Goal: Task Accomplishment & Management: Manage account settings

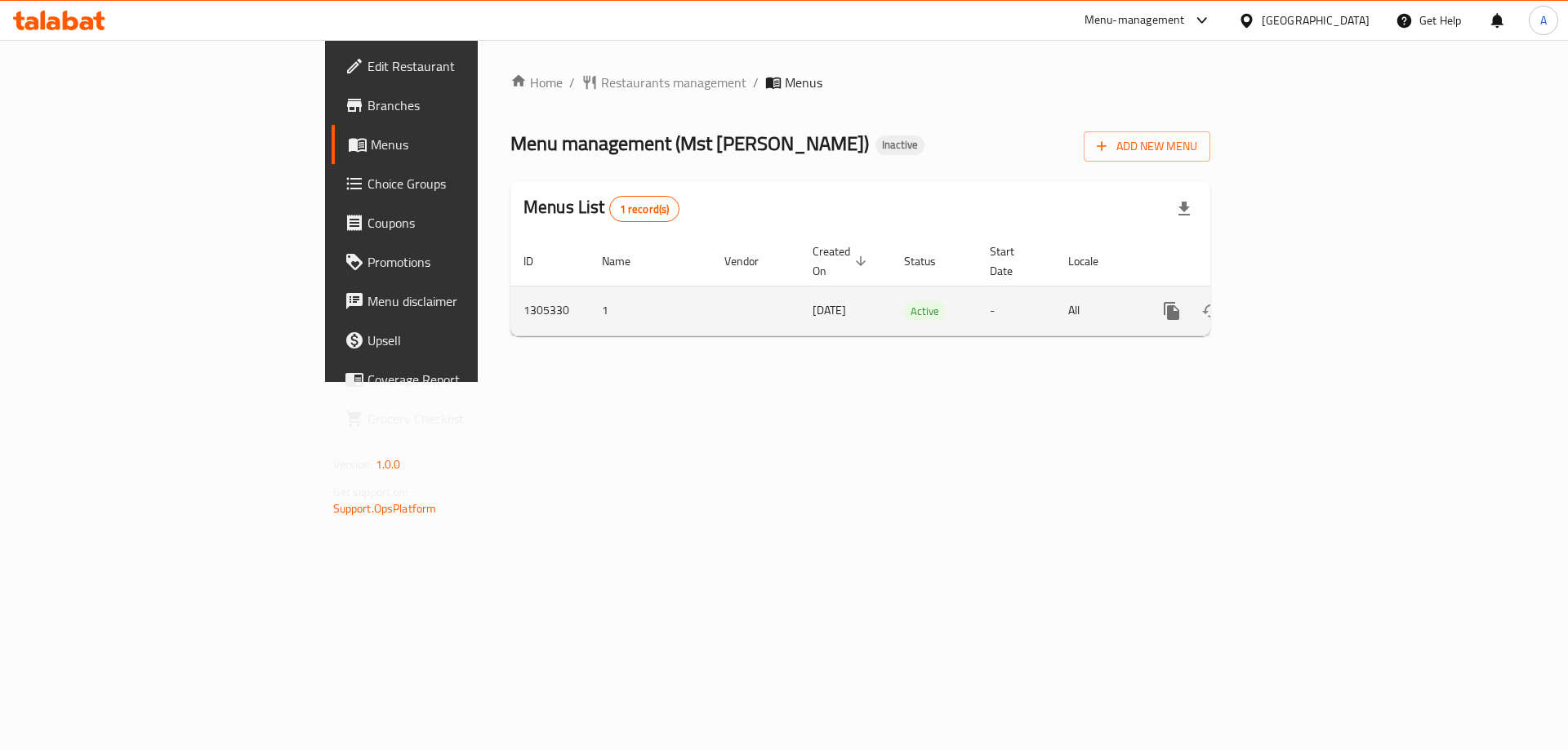
click at [1300, 301] on icon "enhanced table" at bounding box center [1290, 311] width 20 height 20
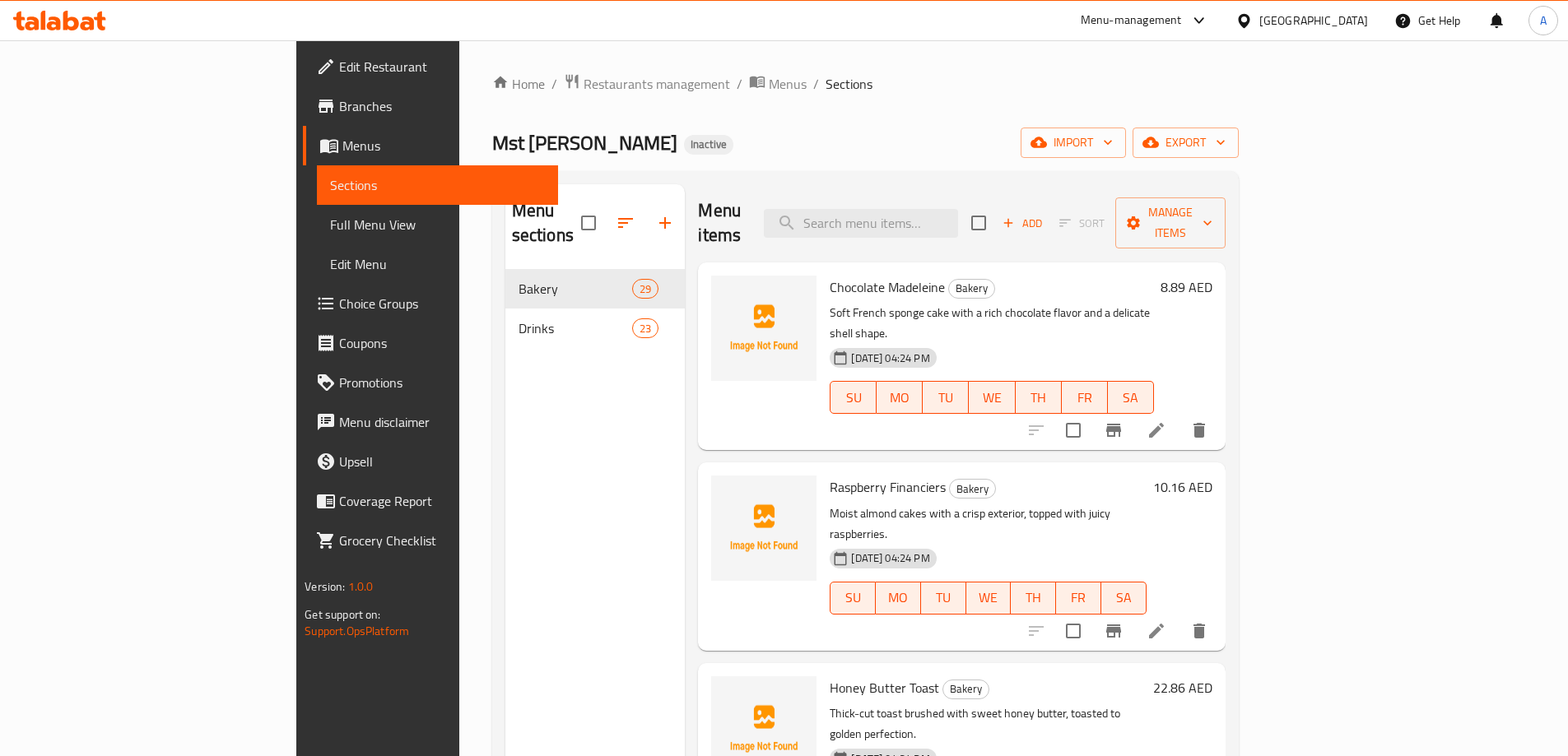
click at [330, 221] on span "Full Menu View" at bounding box center [437, 225] width 215 height 20
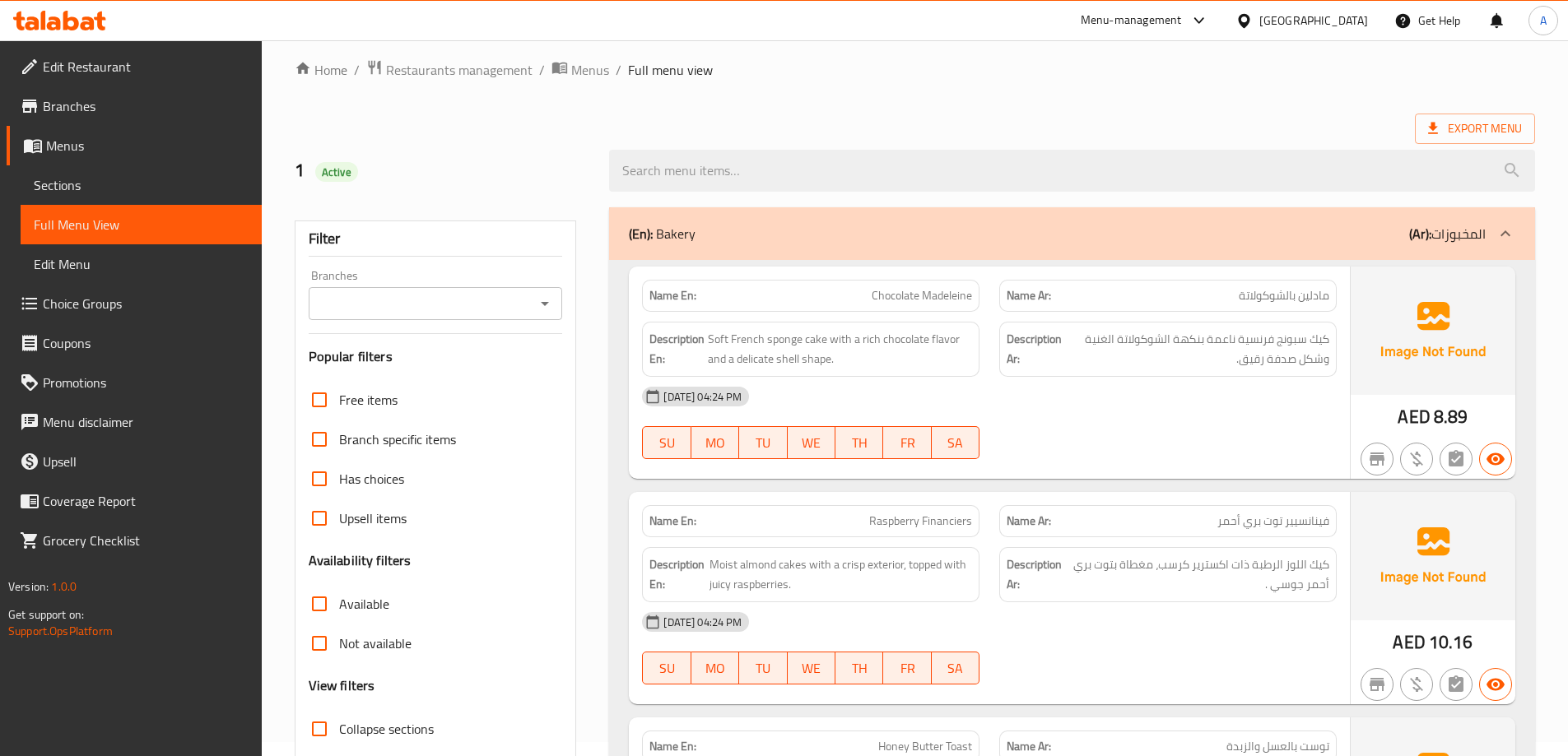
scroll to position [329, 0]
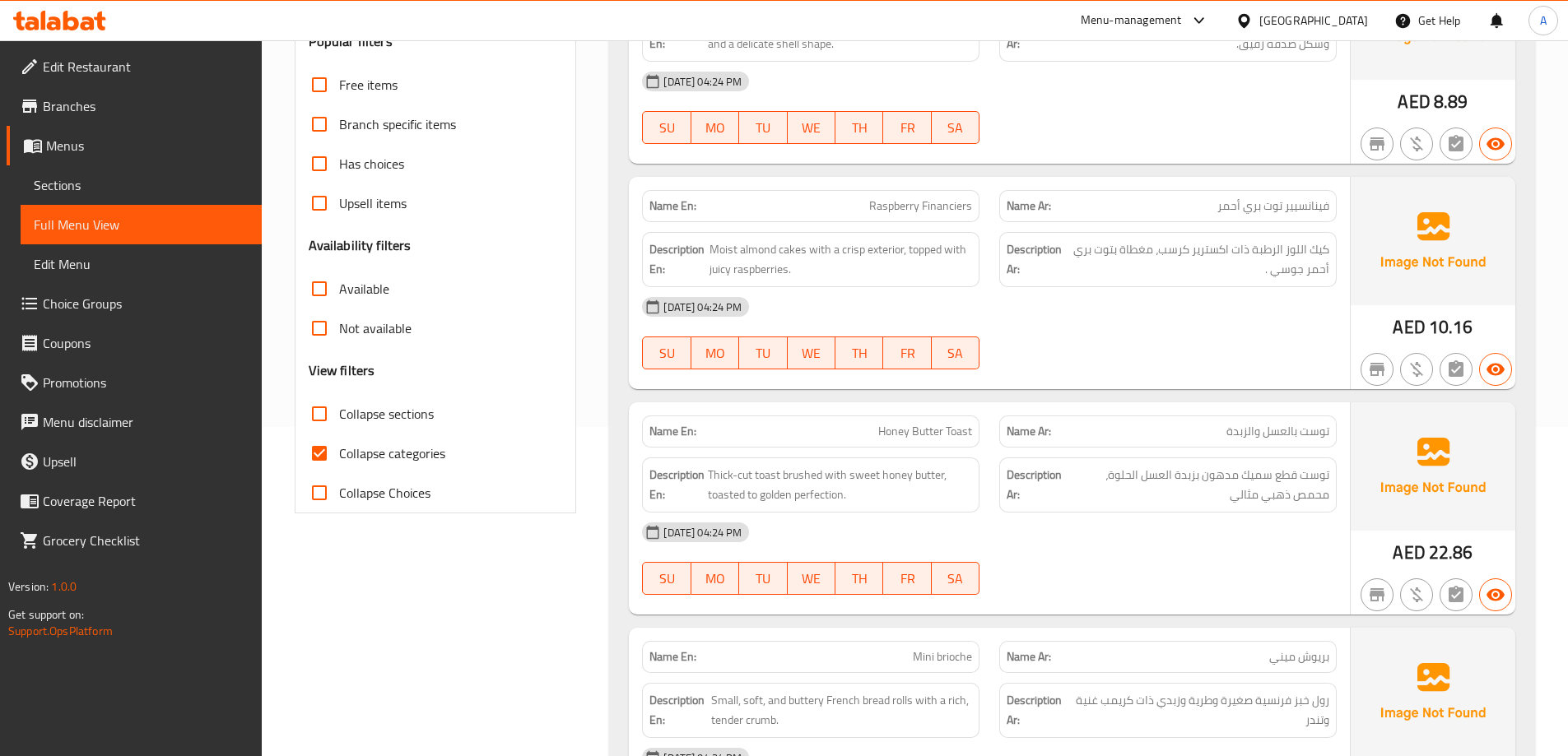
click at [366, 446] on span "Collapse categories" at bounding box center [393, 453] width 106 height 20
click at [339, 446] on input "Collapse categories" at bounding box center [320, 454] width 40 height 40
checkbox input "false"
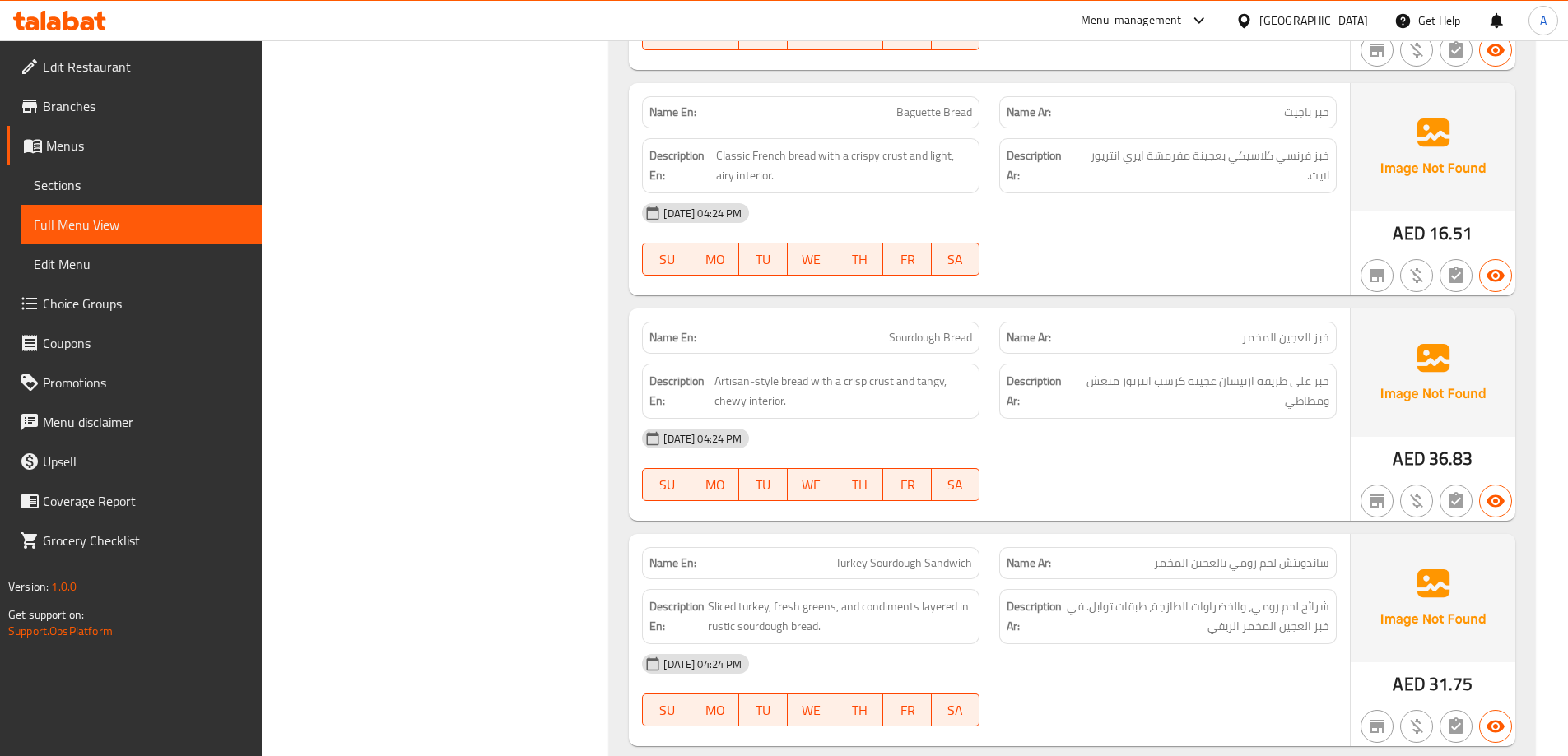
scroll to position [1152, 0]
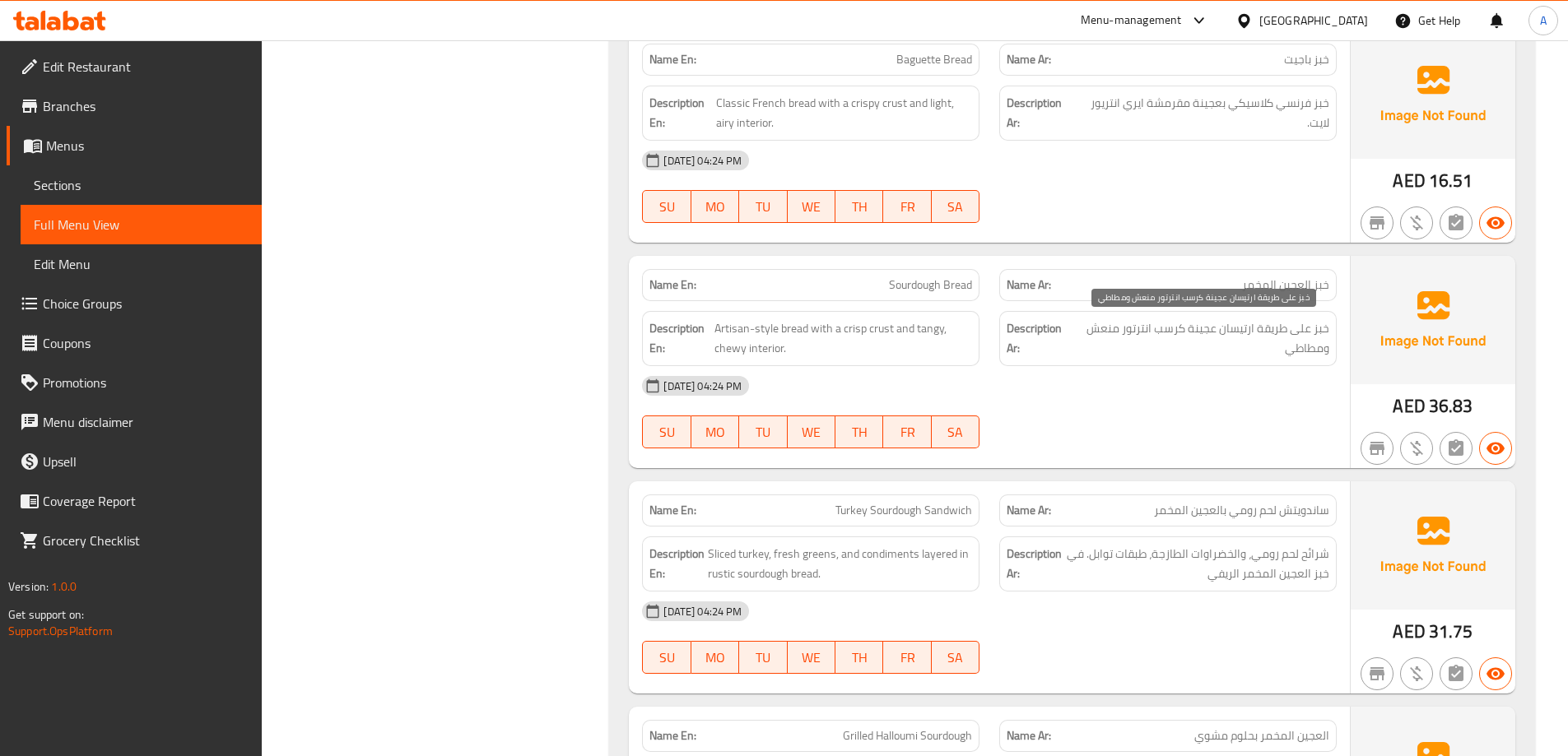
click at [1144, 324] on span "خبز على طريقة ارتيسان عجينة كرسب انترتور منعش ومطاطي" at bounding box center [1200, 339] width 256 height 41
copy span "انترتور"
click at [905, 288] on span "Sourdough Bread" at bounding box center [931, 285] width 83 height 17
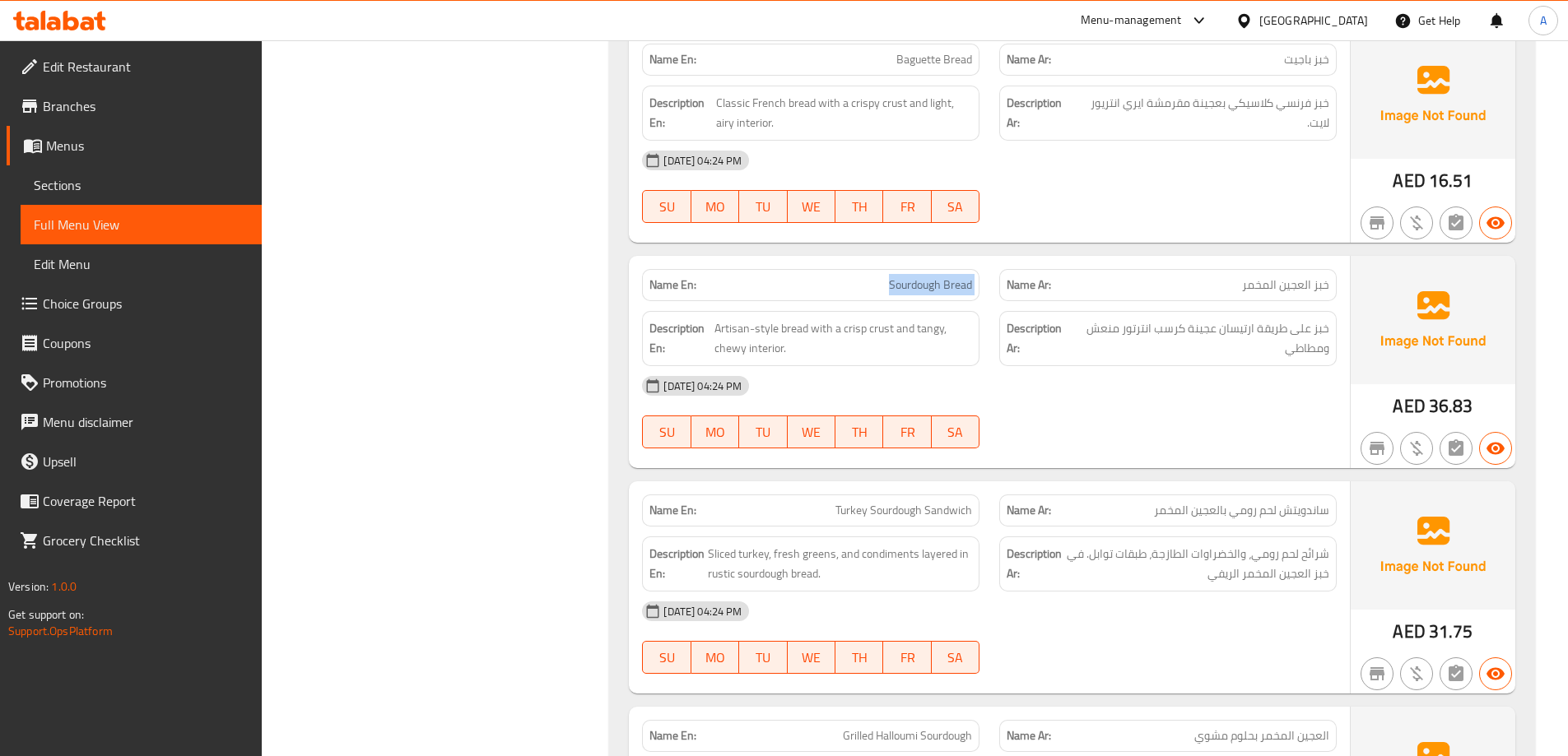
click at [905, 288] on span "Sourdough Bread" at bounding box center [931, 285] width 83 height 17
copy span "Sourdough Bread"
click at [1162, 352] on span "خبز على طريقة ارتيسان عجينة كرسب انترتور منعش ومطاطي" at bounding box center [1200, 339] width 256 height 41
click at [1092, 106] on span "خبز فرنسي كلاسيكي بعجينة مقرمشة ايري انتريور لايت." at bounding box center [1203, 113] width 252 height 41
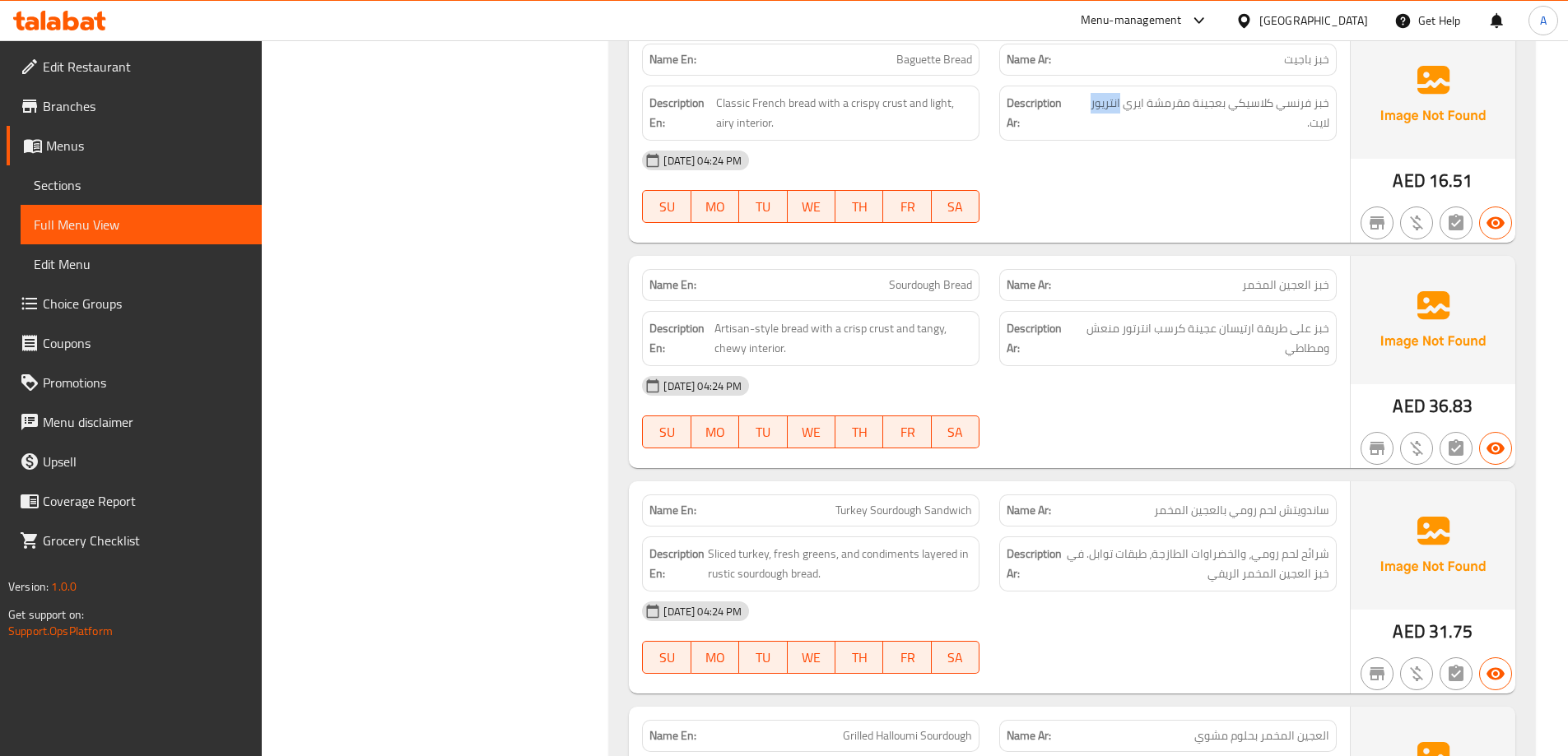
copy span "انتريور"
click at [1125, 432] on div "12-08-2025 04:24 PM SU MO TU WE TH FR SA" at bounding box center [989, 412] width 715 height 92
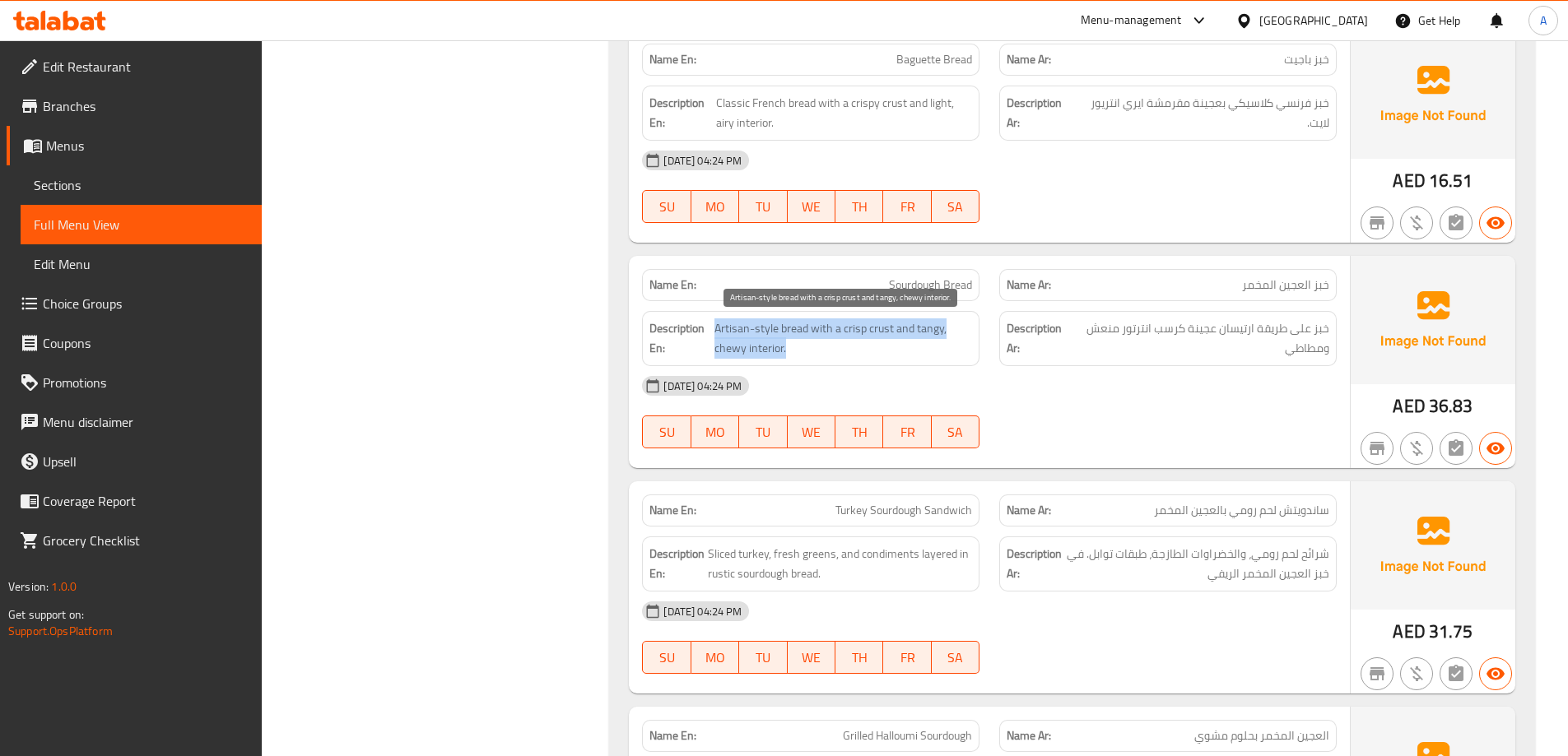
drag, startPoint x: 705, startPoint y: 348, endPoint x: 800, endPoint y: 348, distance: 95.0
click at [800, 348] on h6 "Description En: Artisan-style bread with a crisp crust and tangy, chewy interio…" at bounding box center [810, 339] width 323 height 41
click at [795, 349] on span "Artisan-style bread with a crisp crust and tangy, chewy interior." at bounding box center [843, 339] width 257 height 41
drag, startPoint x: 782, startPoint y: 349, endPoint x: 715, endPoint y: 349, distance: 67.0
click at [715, 349] on span "Artisan-style bread with a crisp crust and tangy, chewy interior." at bounding box center [843, 339] width 257 height 41
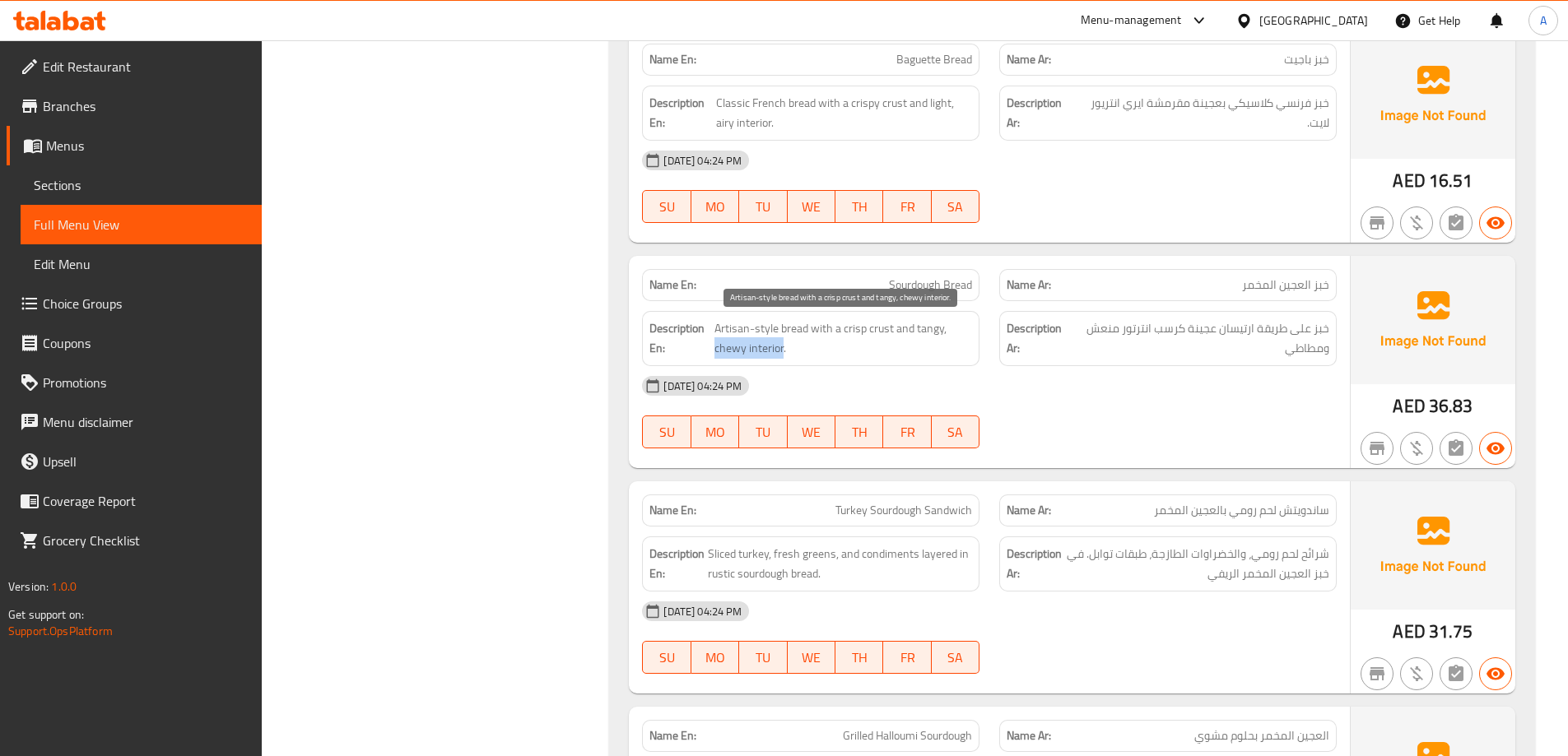
copy span "chewy interior"
click at [1094, 403] on div "[DATE] 04:24 PM" at bounding box center [989, 386] width 715 height 40
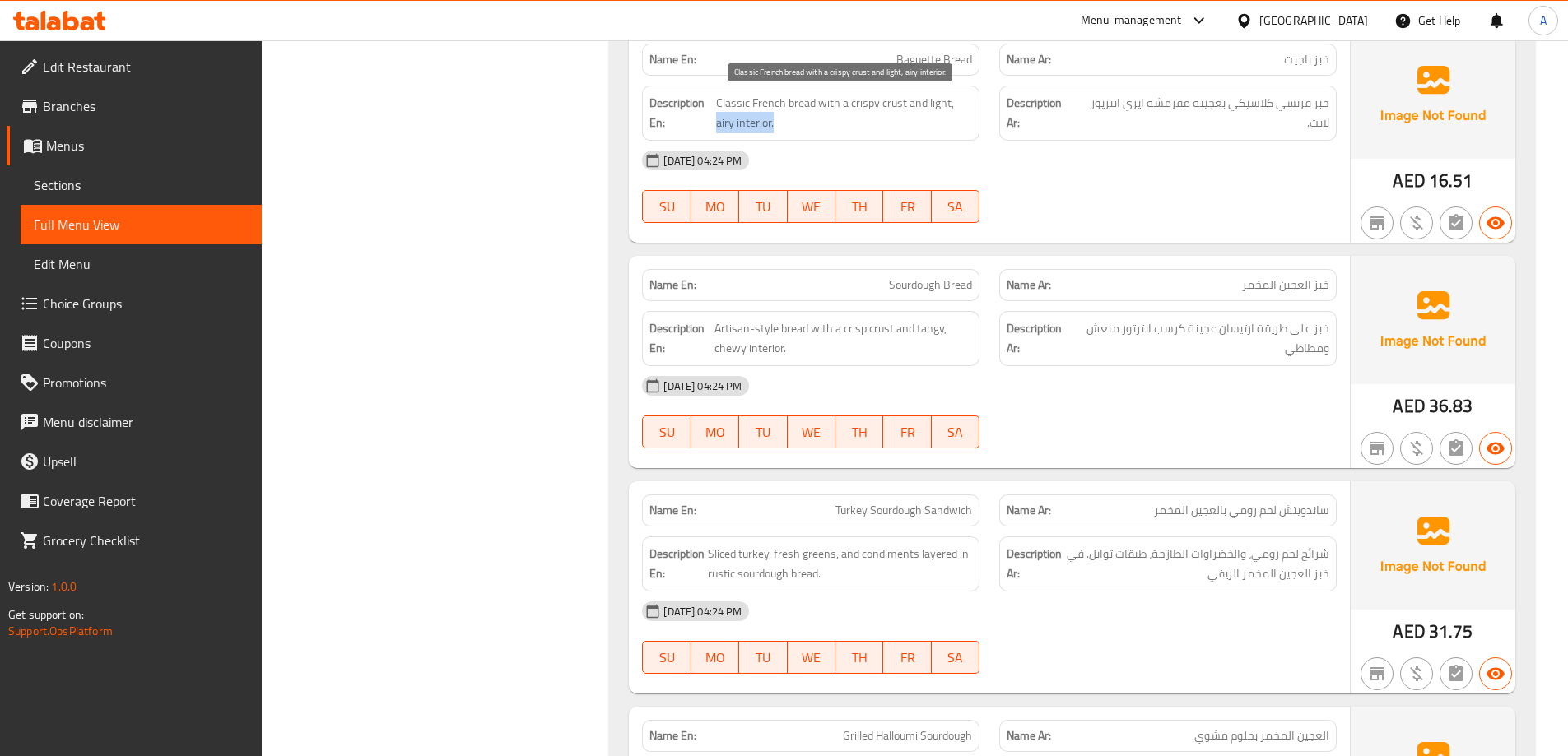
drag, startPoint x: 955, startPoint y: 104, endPoint x: 960, endPoint y: 116, distance: 13.0
click at [960, 116] on span "Classic French bread with a crispy crust and light, airy interior." at bounding box center [844, 113] width 256 height 41
copy span "airy interior."
click at [1326, 434] on div "12-08-2025 04:24 PM SU MO TU WE TH FR SA" at bounding box center [989, 412] width 715 height 92
click at [1180, 437] on div "12-08-2025 04:24 PM SU MO TU WE TH FR SA" at bounding box center [989, 412] width 715 height 92
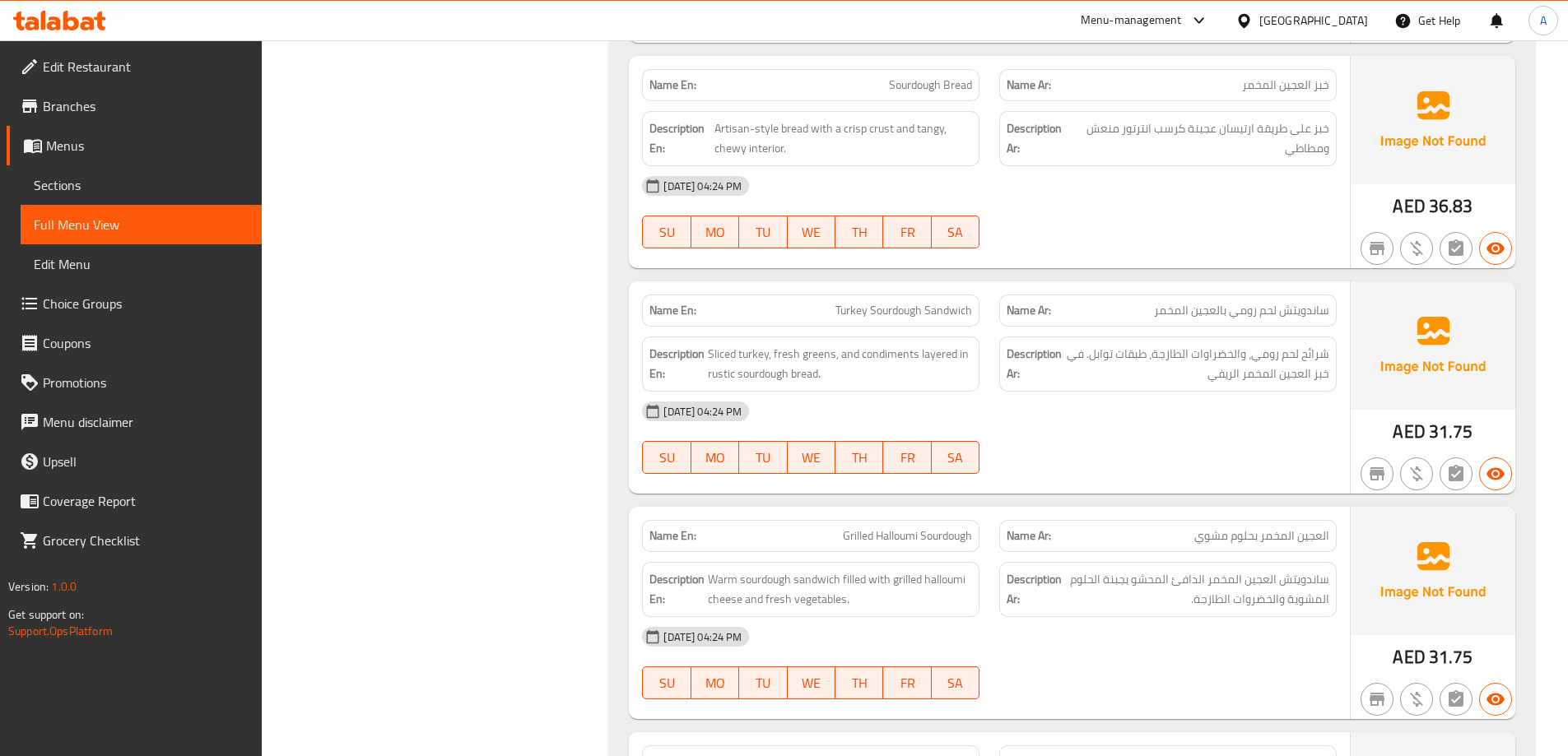
scroll to position [1234, 0]
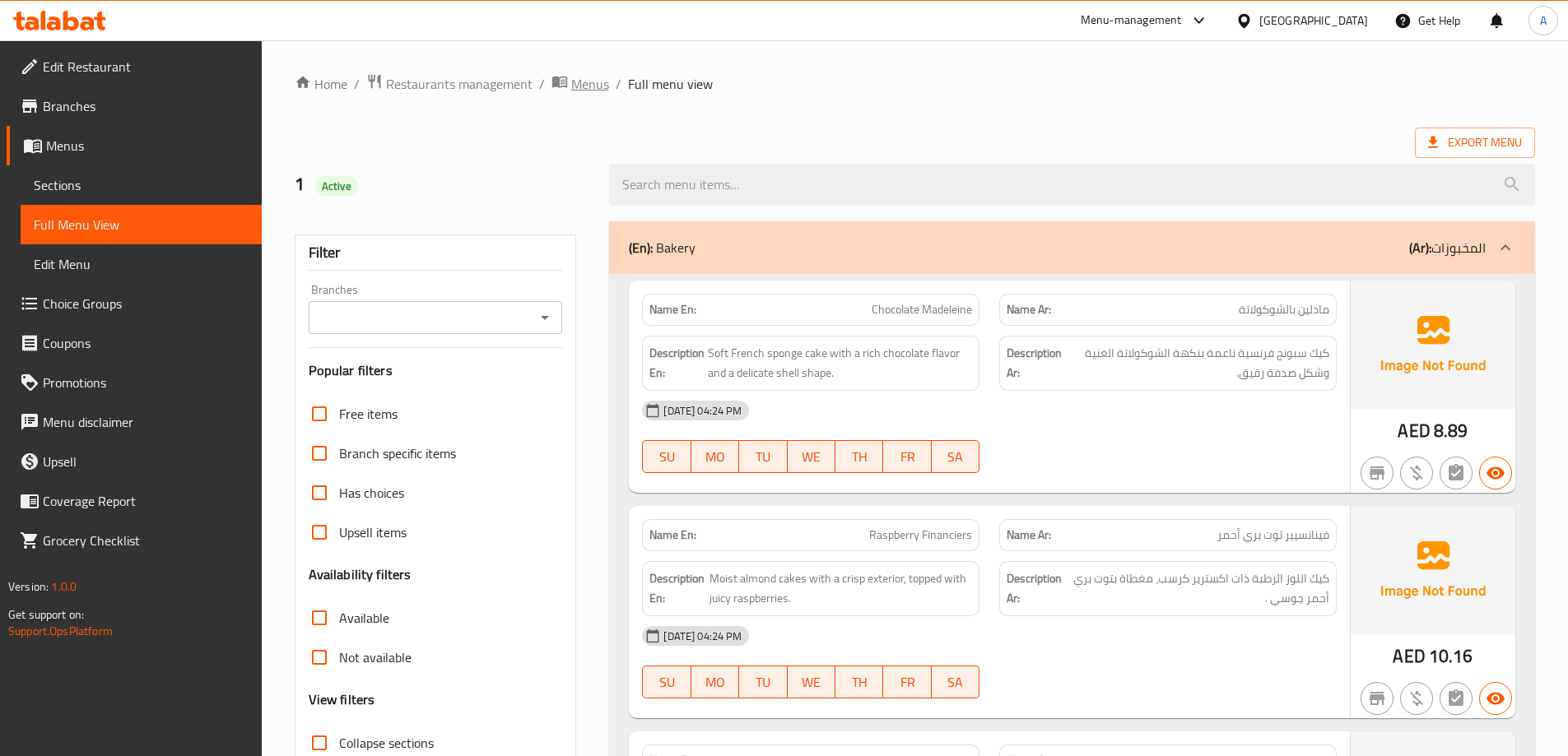
click at [577, 84] on span "Menus" at bounding box center [590, 84] width 38 height 20
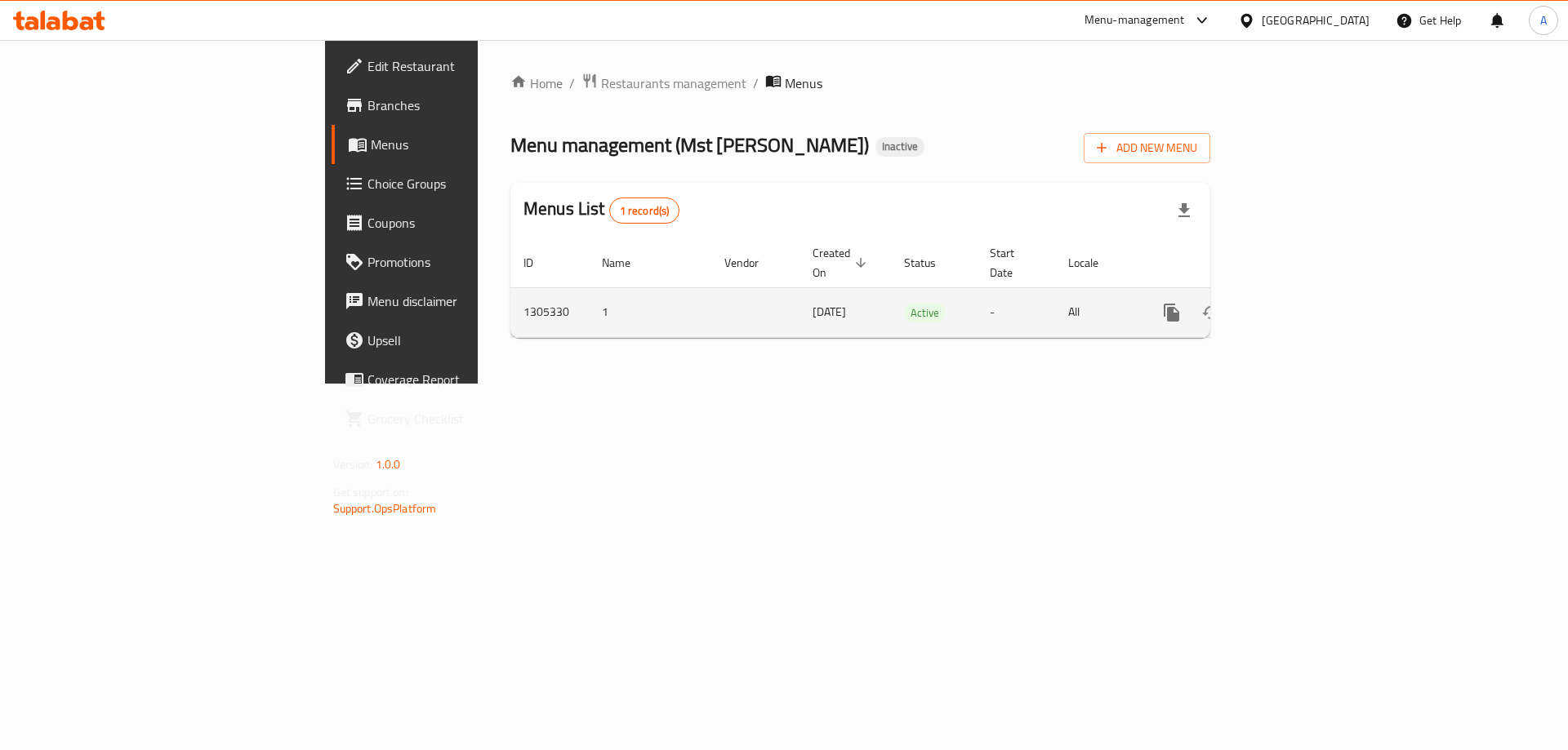
click at [1300, 303] on icon "enhanced table" at bounding box center [1290, 313] width 20 height 20
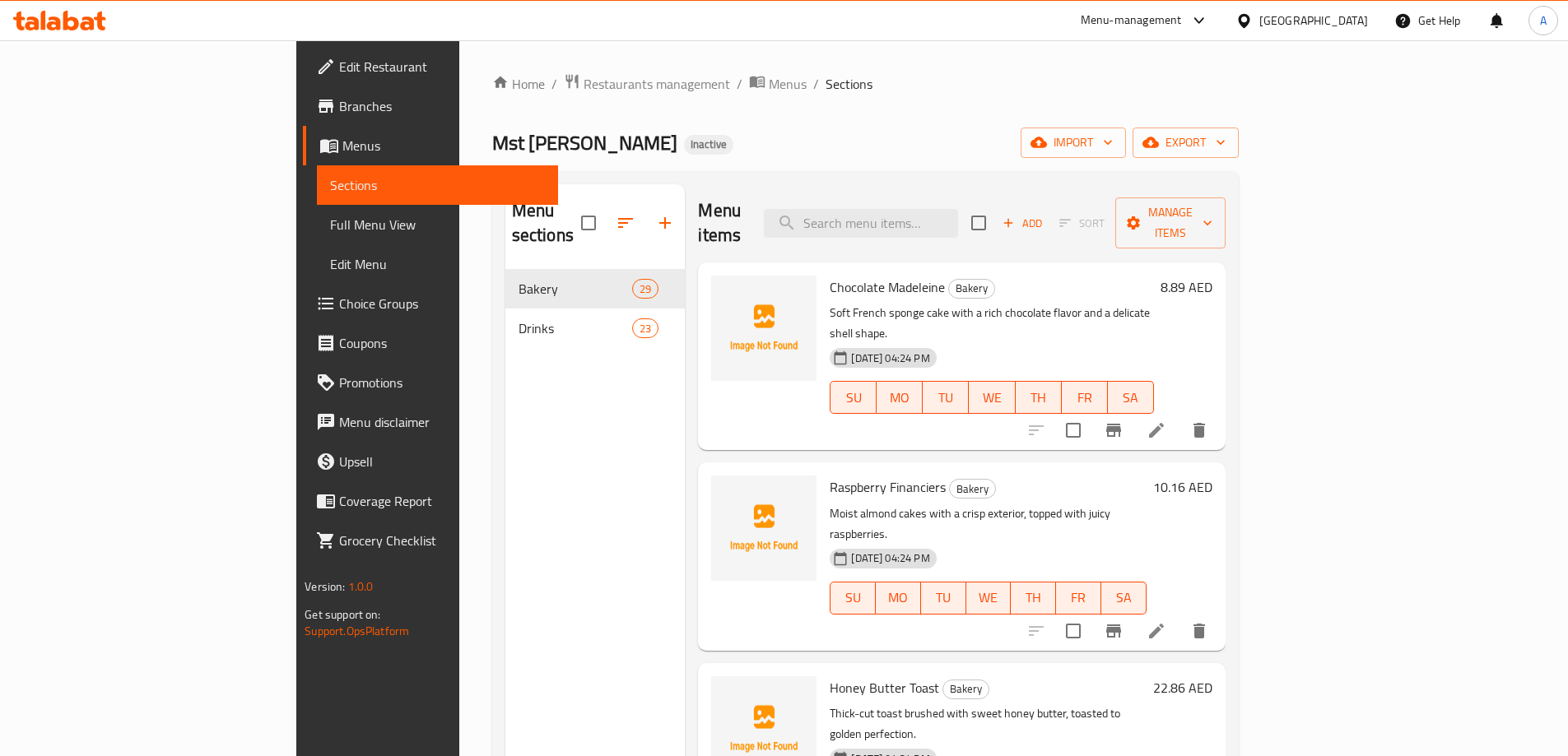
scroll to position [599, 0]
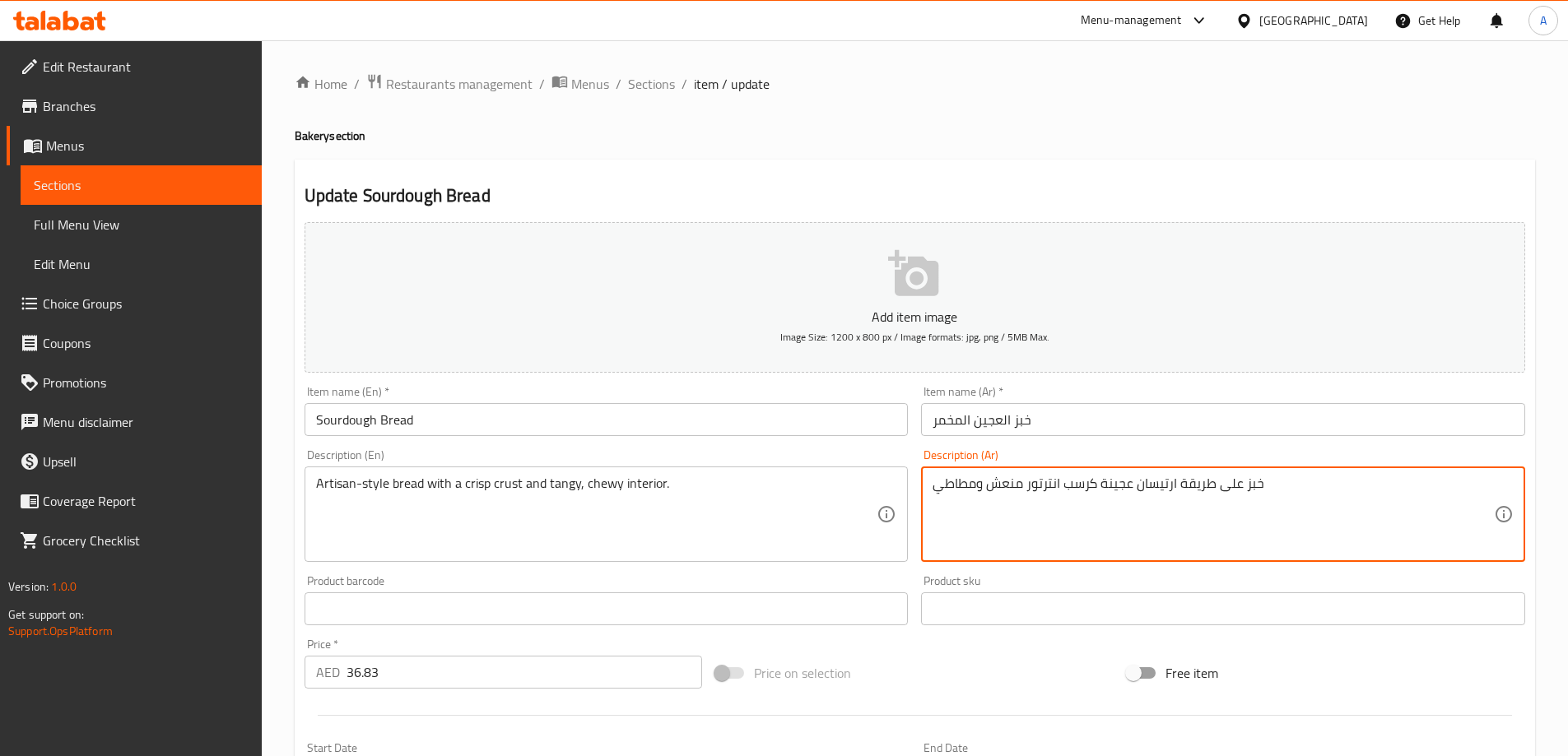
click at [1037, 480] on textarea "خبز على طريقة ارتيسان عجينة كرسب انترتور منعش ومطاطي" at bounding box center [1213, 515] width 561 height 78
click at [1067, 422] on input "خبز العجين المخمر" at bounding box center [1224, 420] width 604 height 33
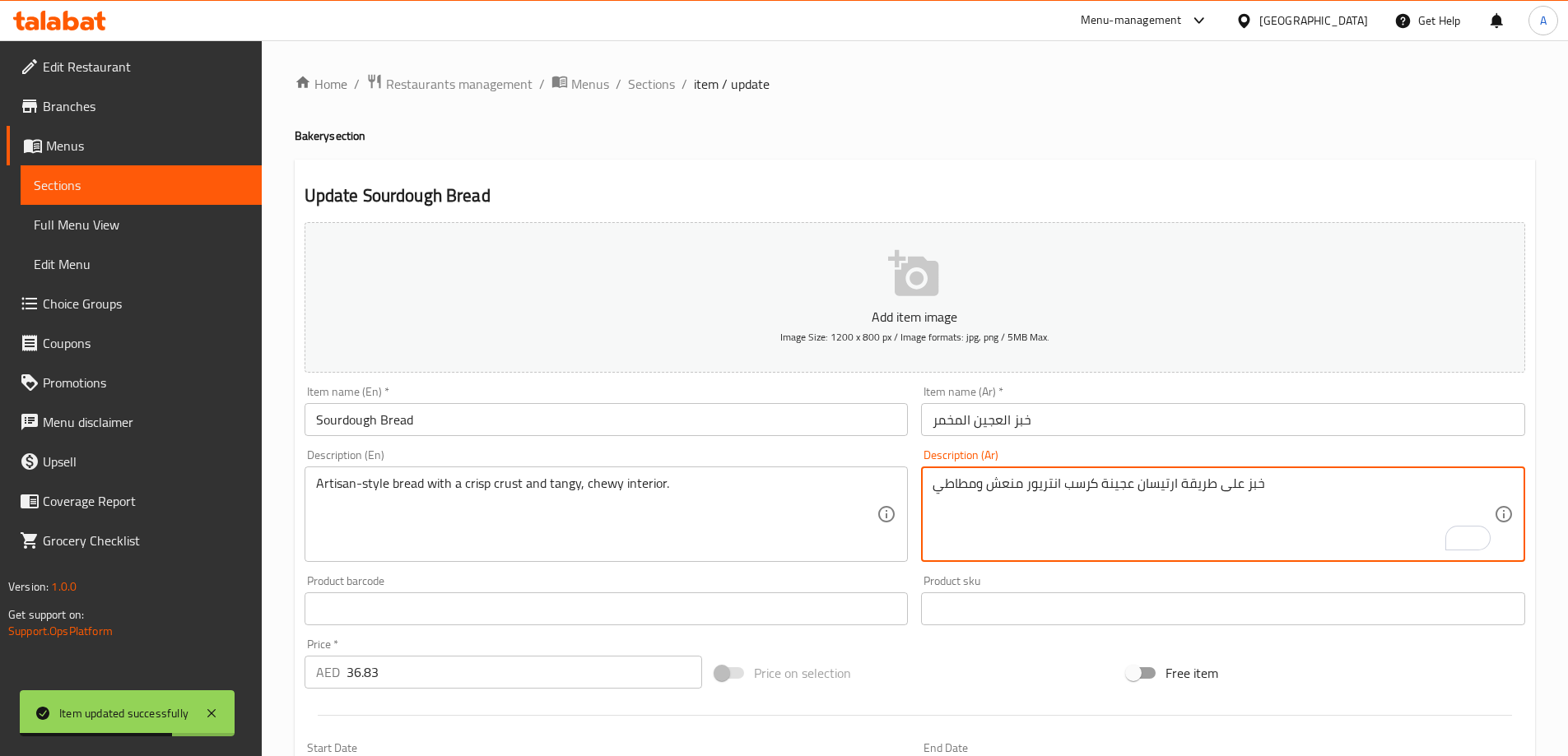
click at [1043, 487] on textarea "خبز على طريقة ارتيسان عجينة كرسب انتريور منعش ومطاطي" at bounding box center [1213, 515] width 561 height 78
type textarea "خبز على طريقة ارتيسان عجينة كرسب منعش ومطاطي من الداخل."
click at [686, 417] on input "Sourdough Bread" at bounding box center [607, 420] width 604 height 33
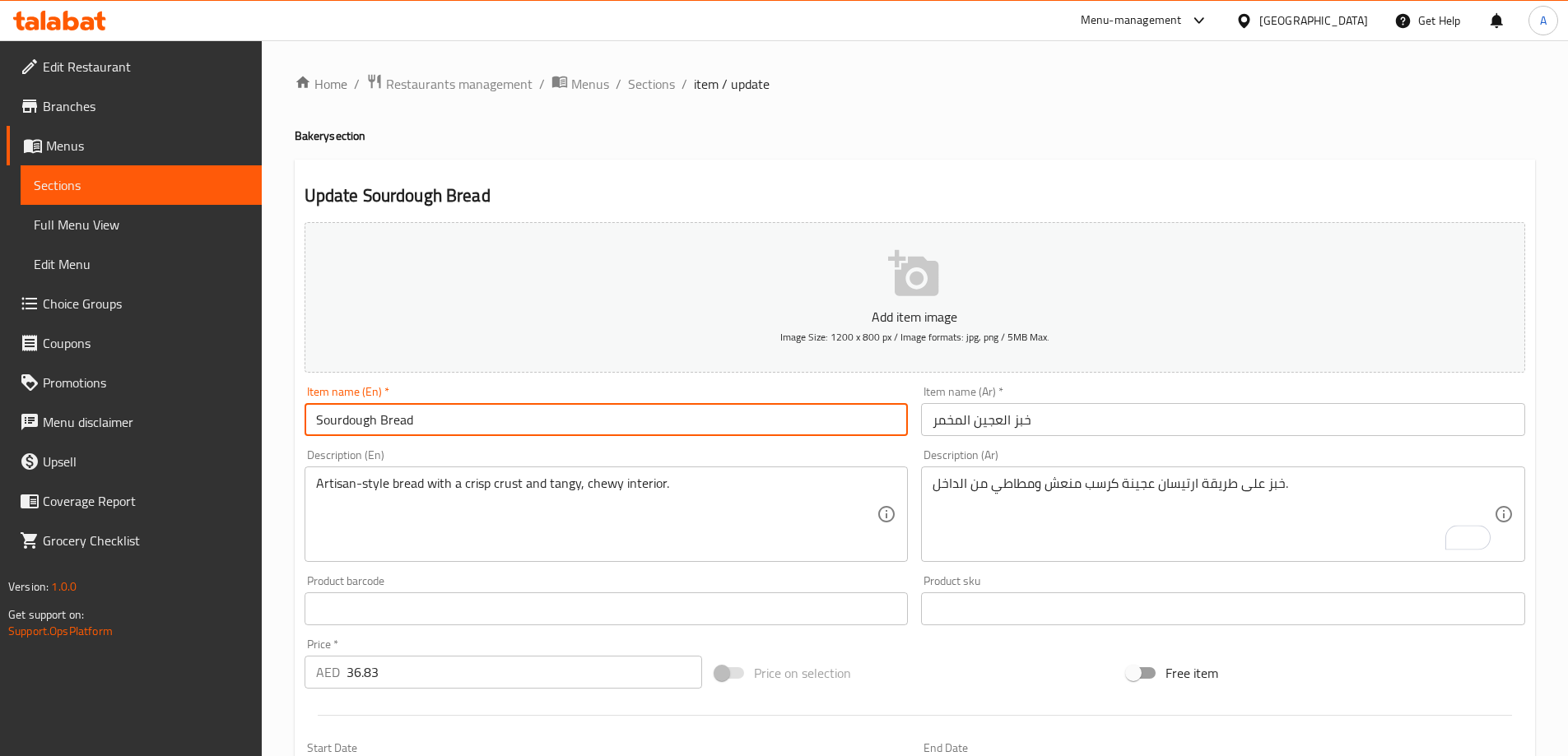
click at [722, 423] on input "Sourdough Bread" at bounding box center [607, 420] width 604 height 33
click at [761, 424] on input "Sourdough Bread" at bounding box center [607, 420] width 604 height 33
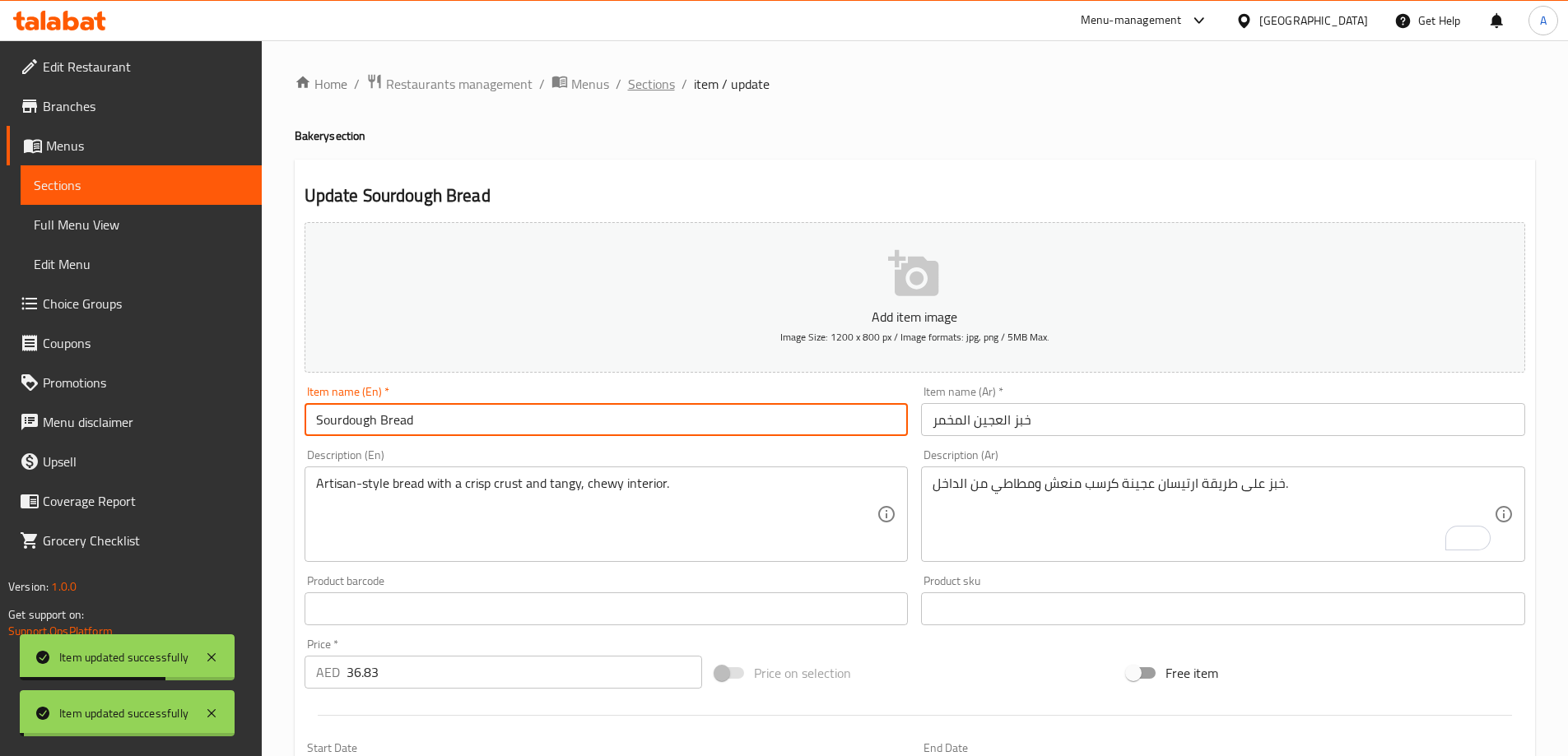
click at [652, 78] on span "Sections" at bounding box center [652, 84] width 47 height 20
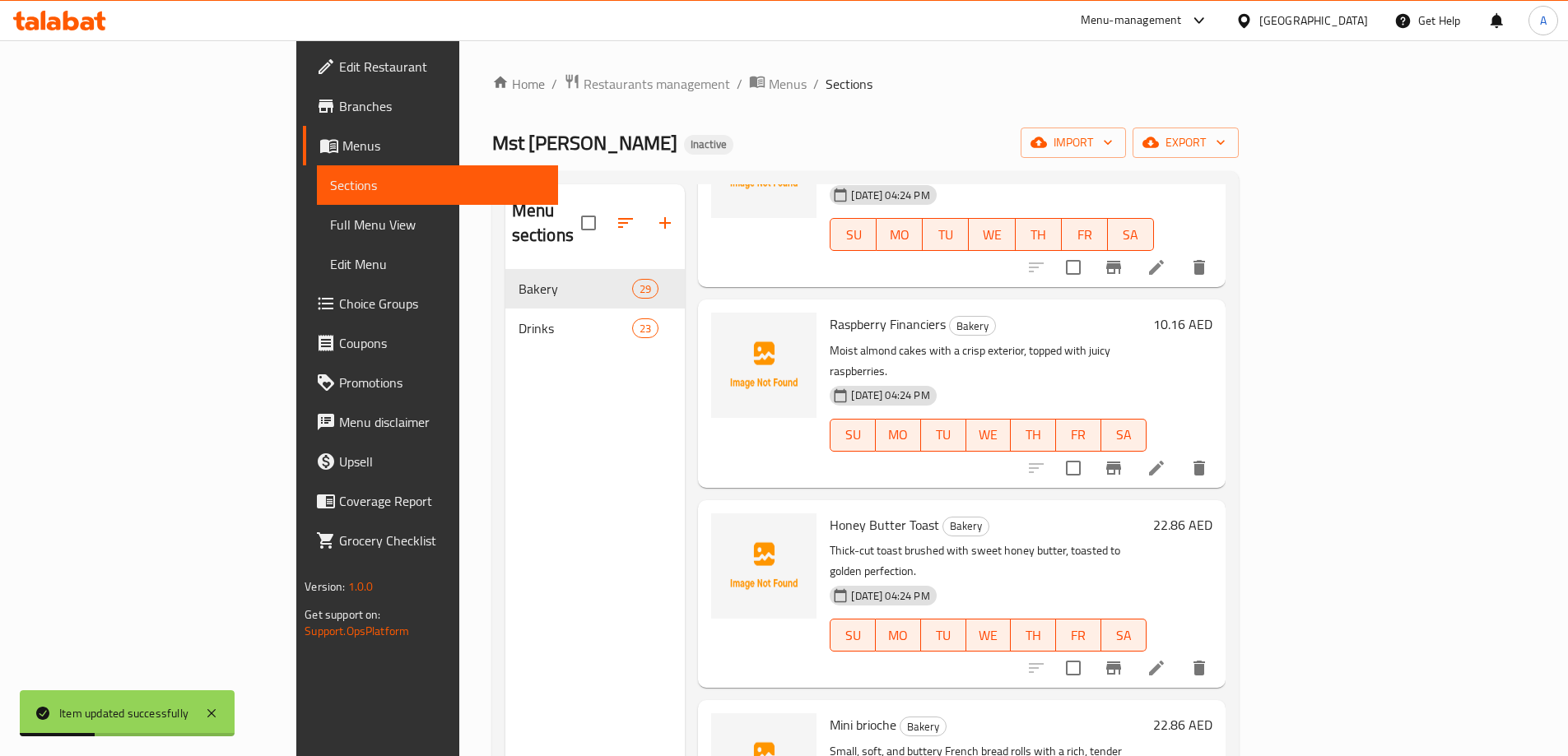
scroll to position [164, 0]
drag, startPoint x: 889, startPoint y: 304, endPoint x: 952, endPoint y: 300, distance: 63.1
click at [952, 339] on p "Moist almond cakes with a crisp exterior, topped with juicy raspberries." at bounding box center [987, 360] width 316 height 41
copy p "crisp exterior,"
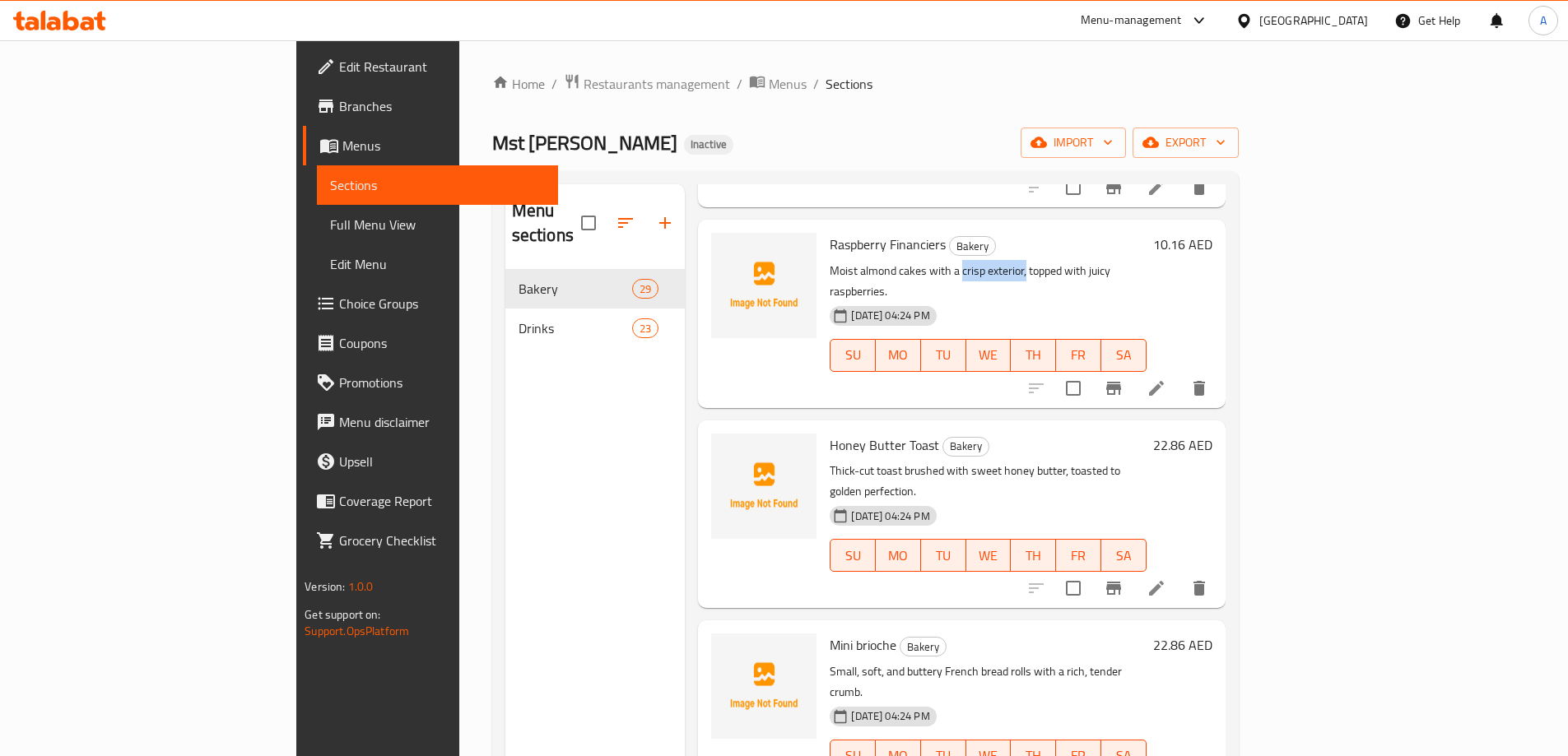
scroll to position [246, 0]
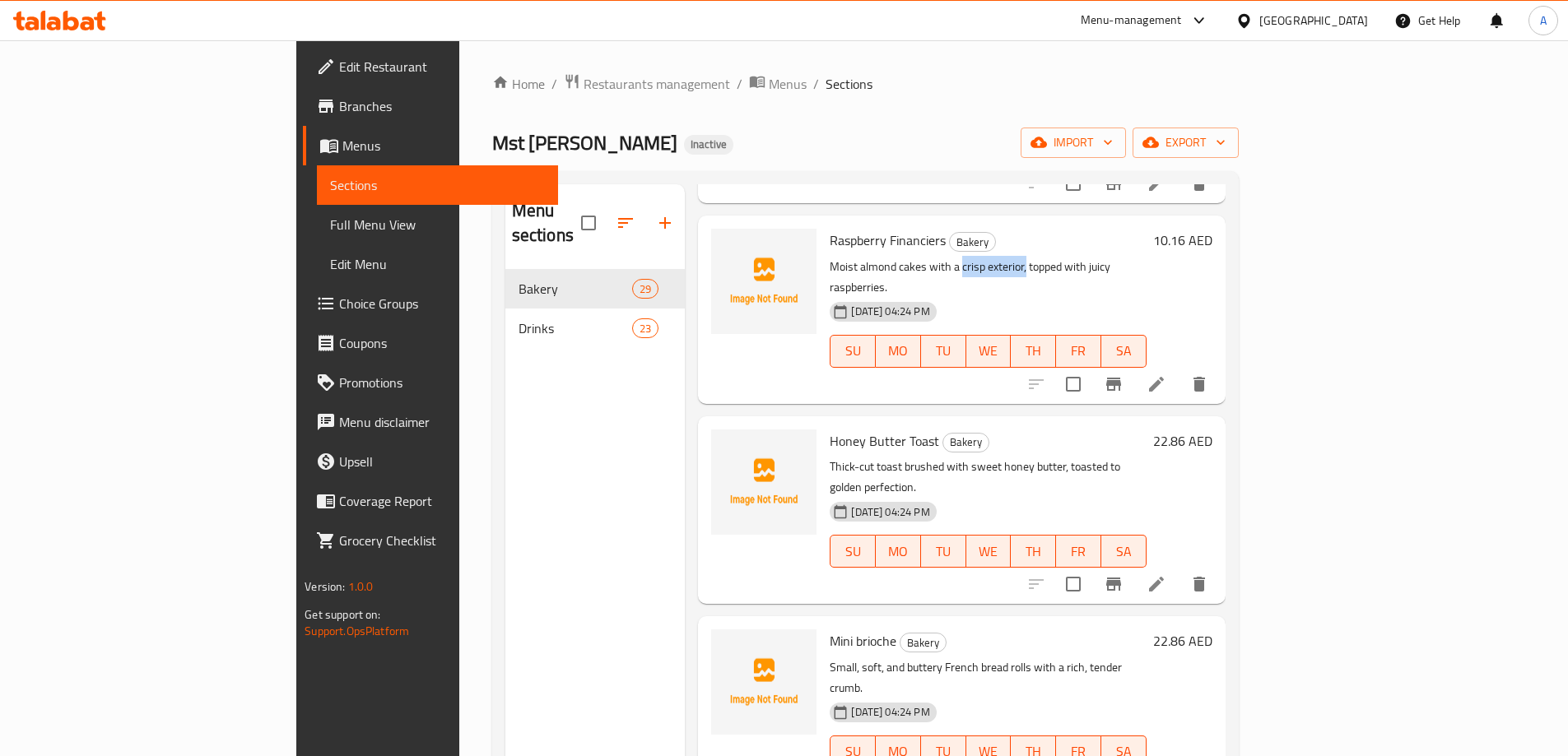
click at [330, 232] on span "Full Menu View" at bounding box center [437, 225] width 215 height 20
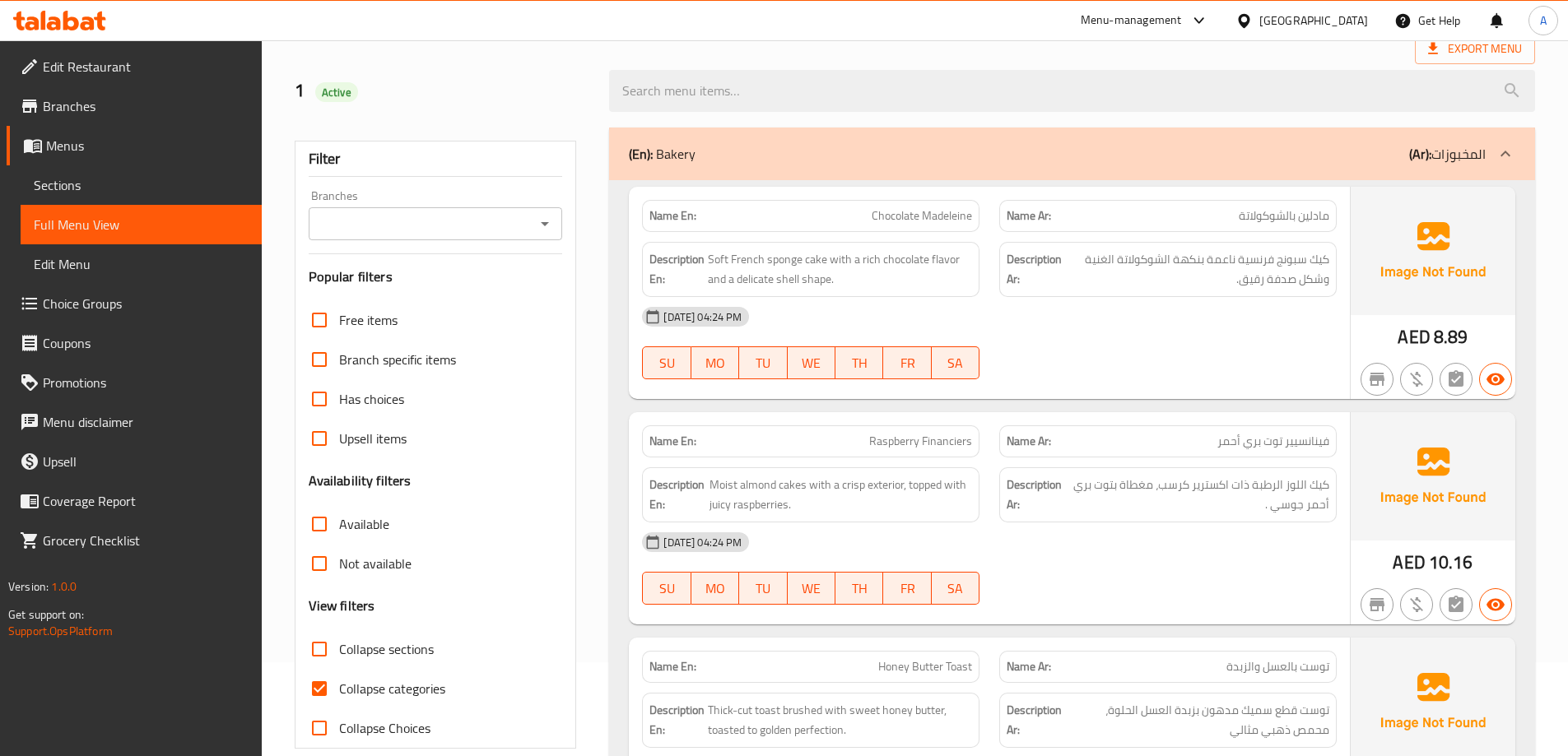
scroll to position [329, 0]
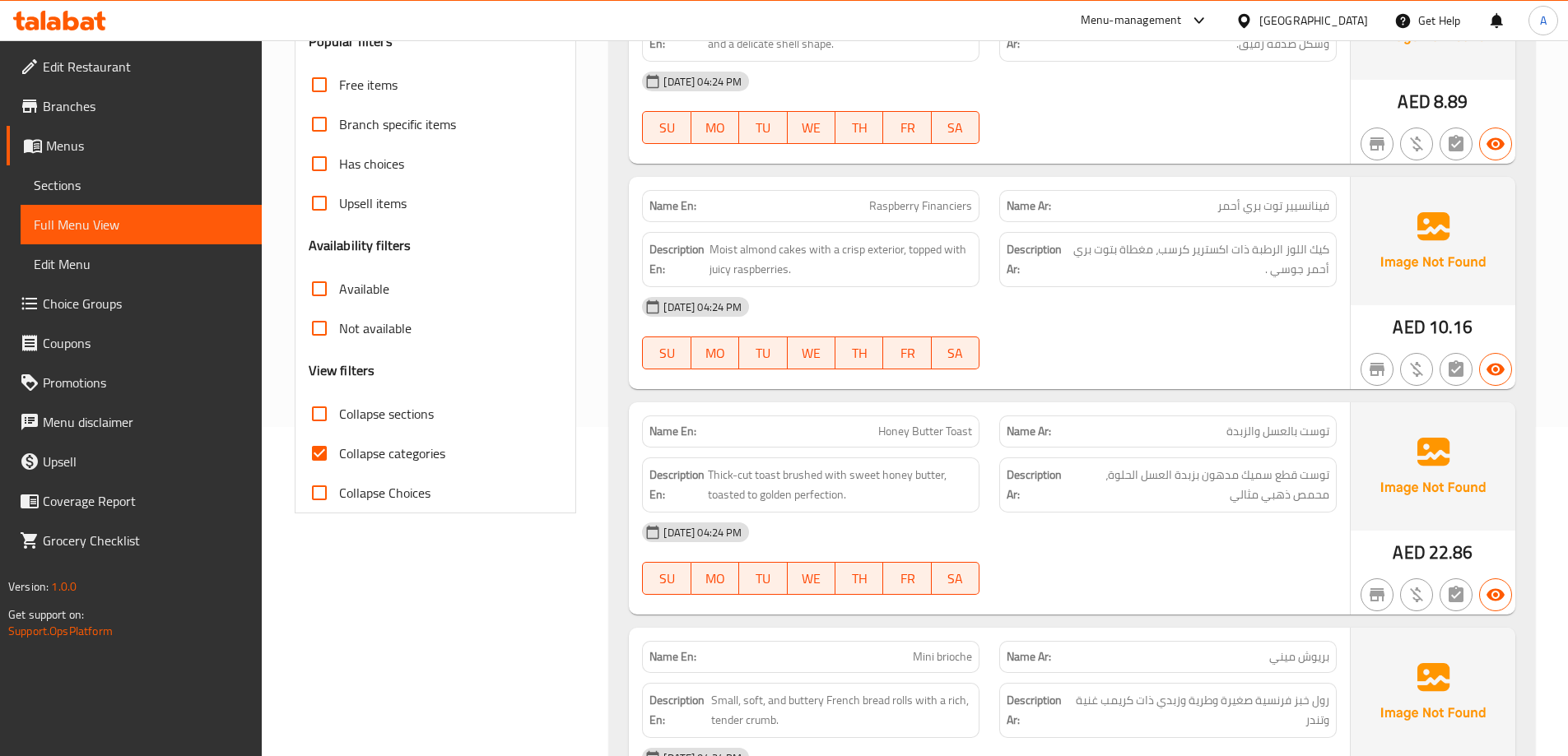
click at [313, 446] on input "Collapse categories" at bounding box center [320, 454] width 40 height 40
checkbox input "false"
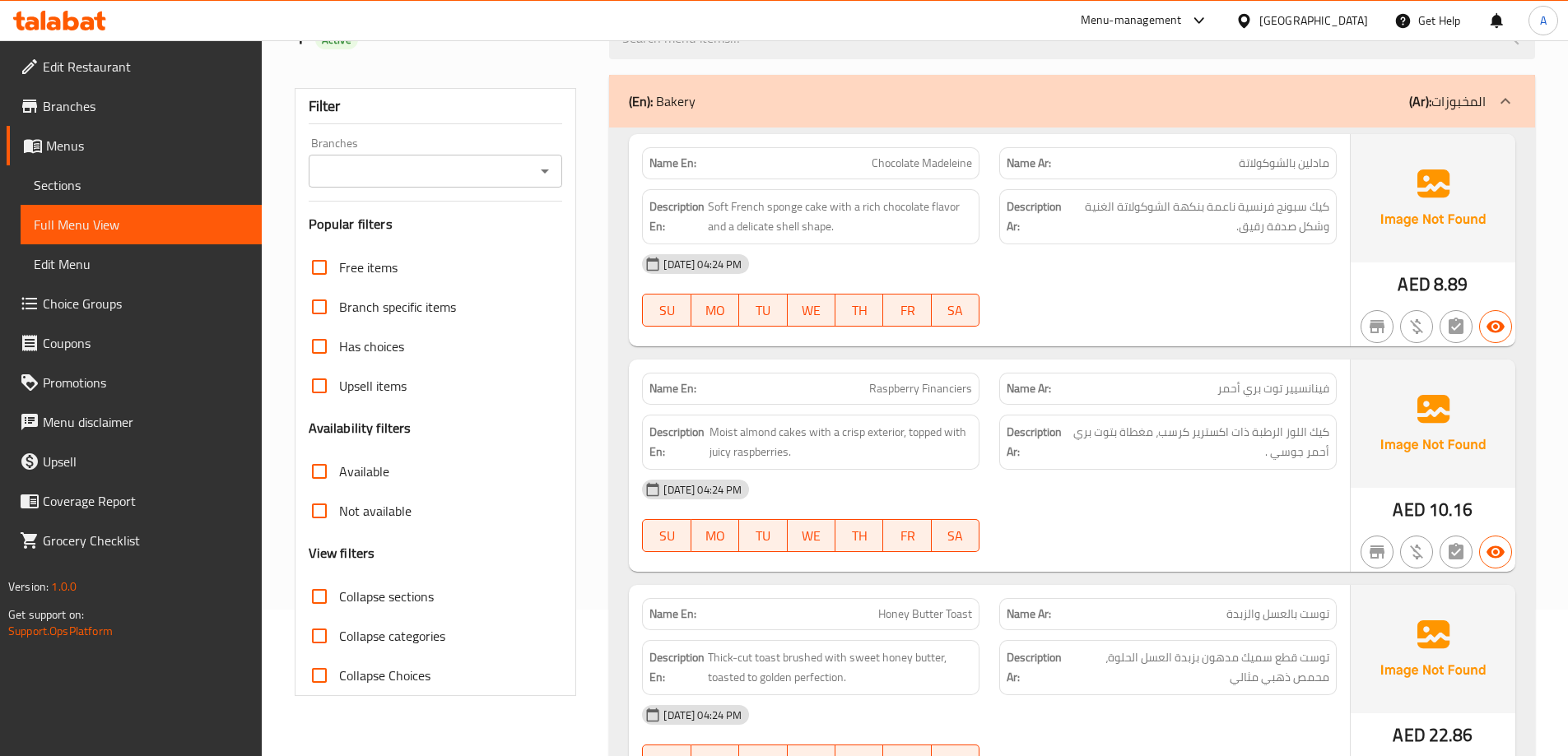
scroll to position [246, 0]
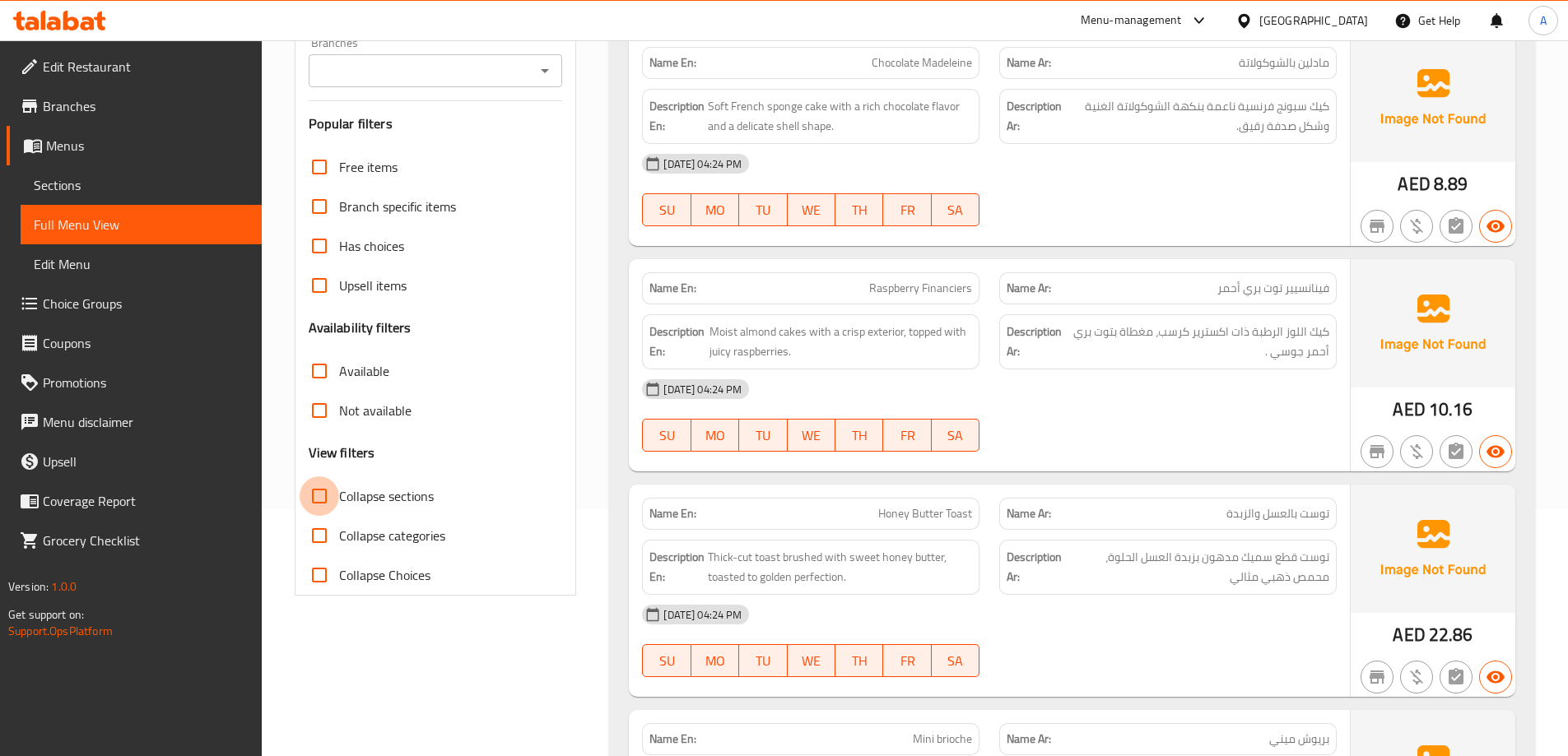
click at [330, 495] on input "Collapse sections" at bounding box center [320, 496] width 40 height 40
checkbox input "true"
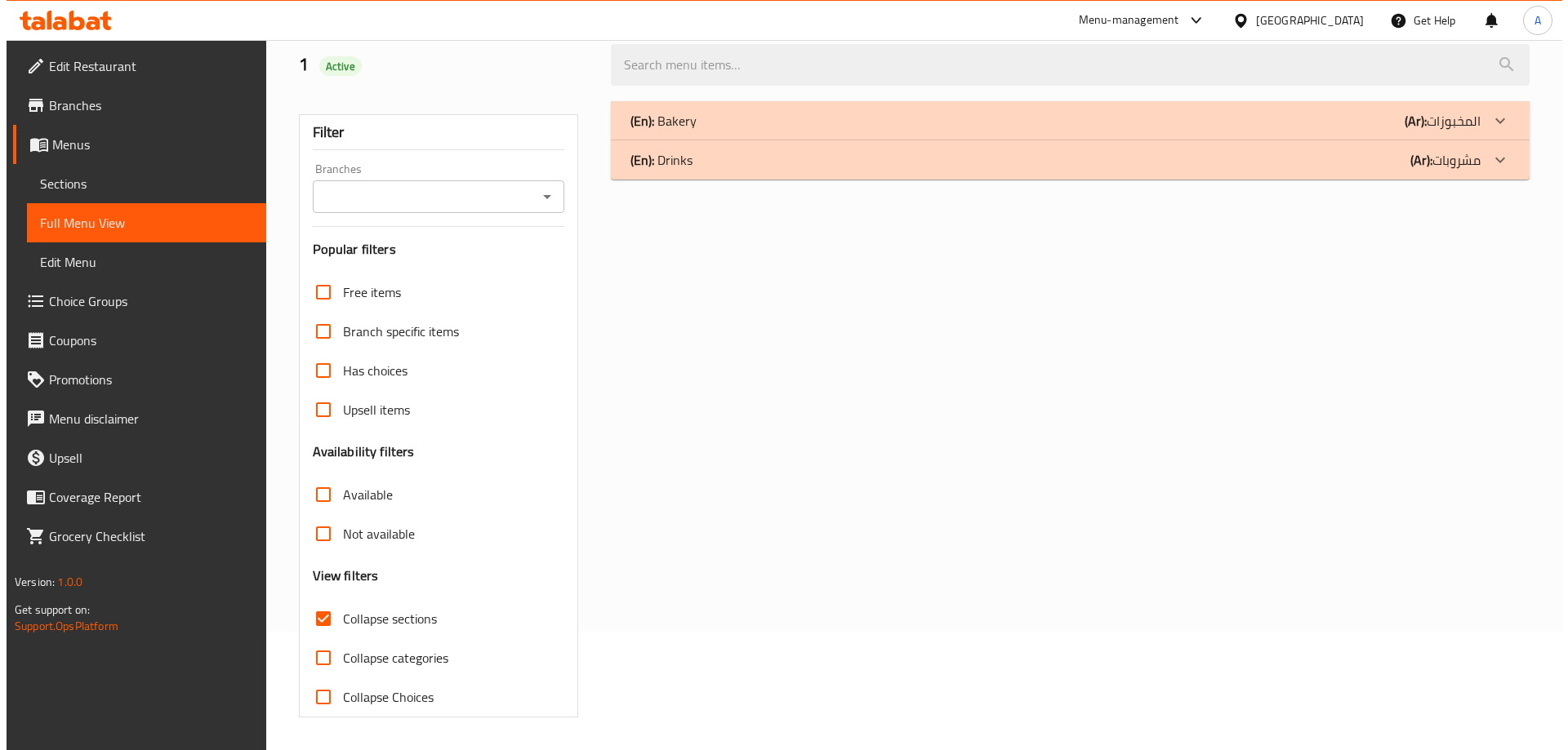
scroll to position [0, 0]
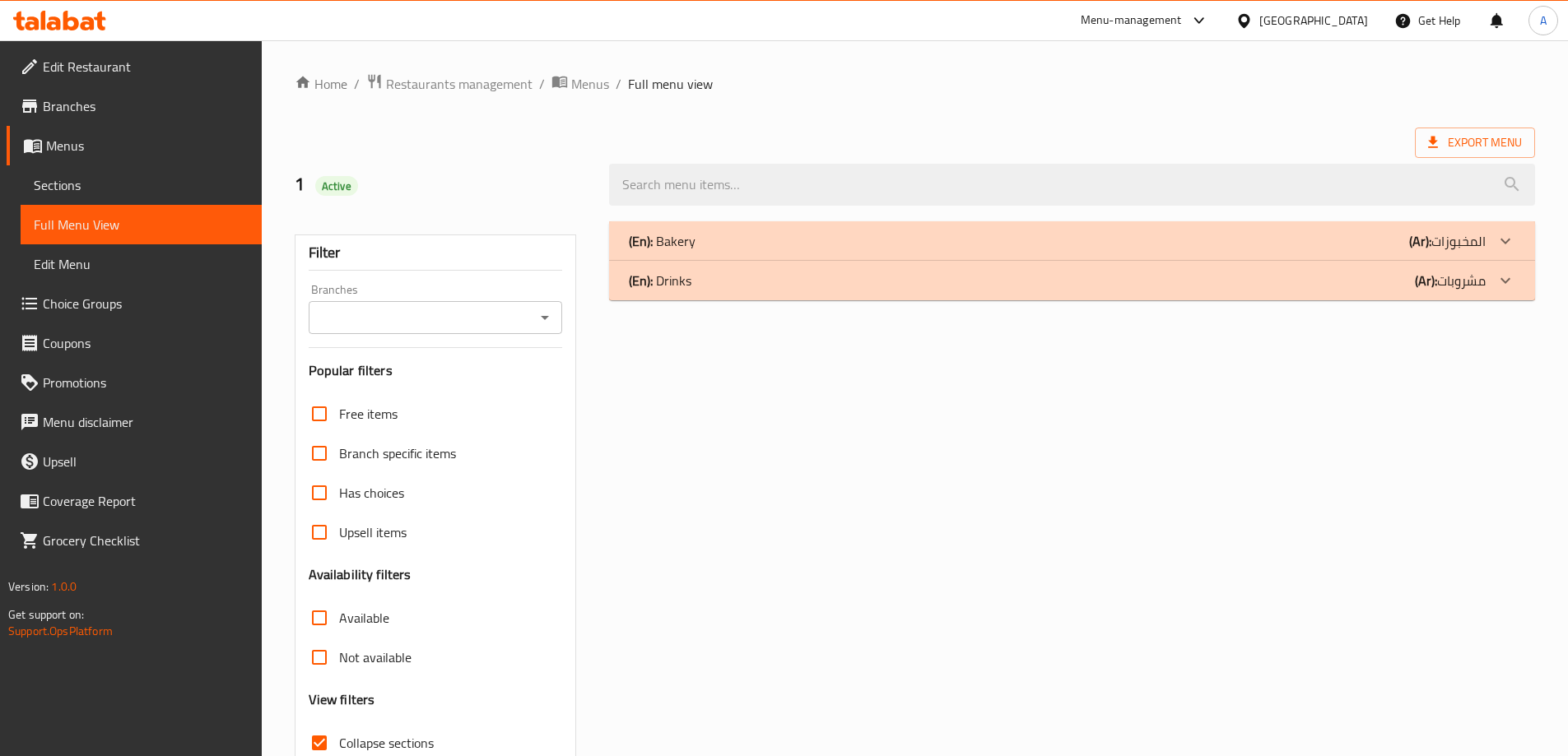
click at [911, 243] on div "(En): Bakery (Ar): المخبوزات" at bounding box center [1058, 241] width 857 height 20
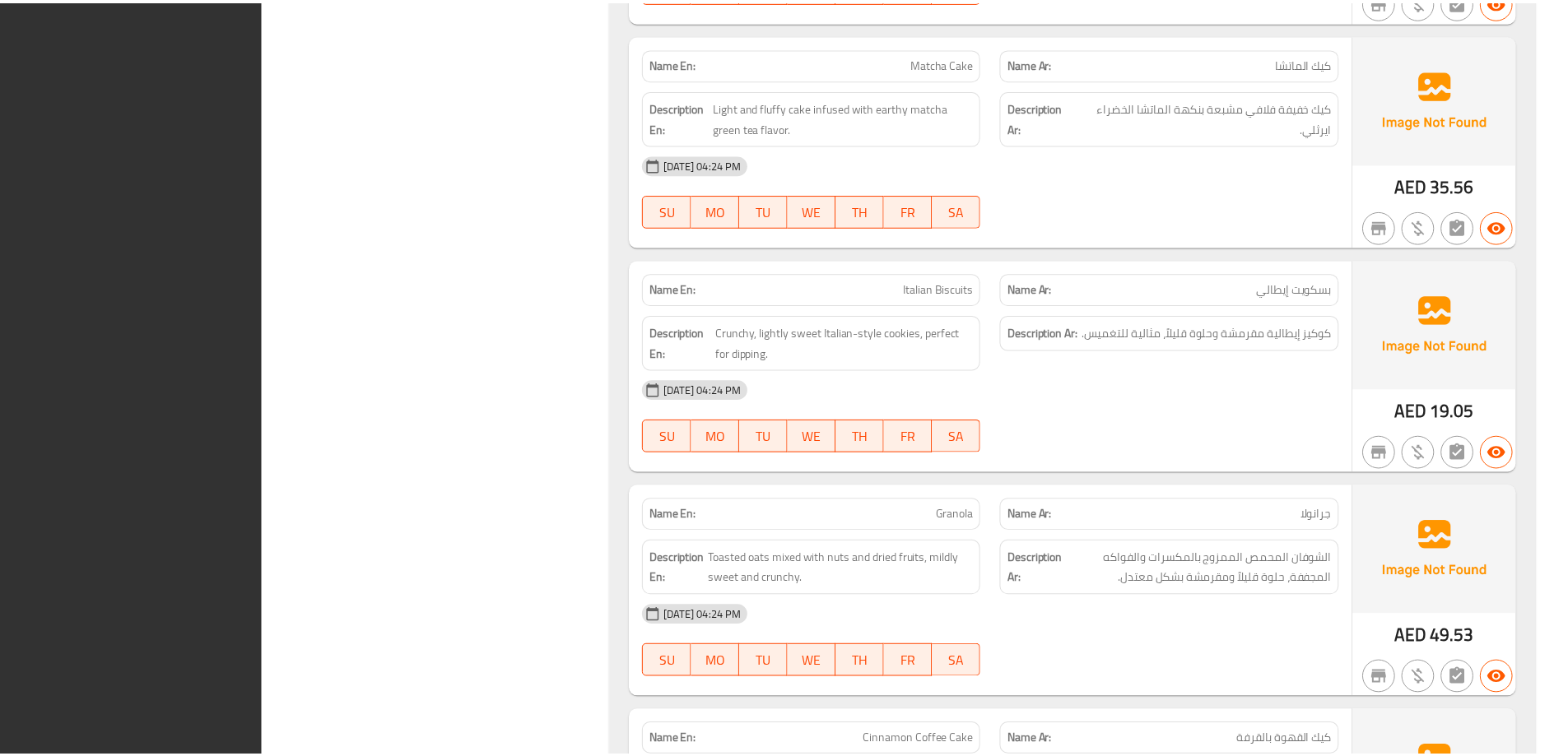
scroll to position [6419, 0]
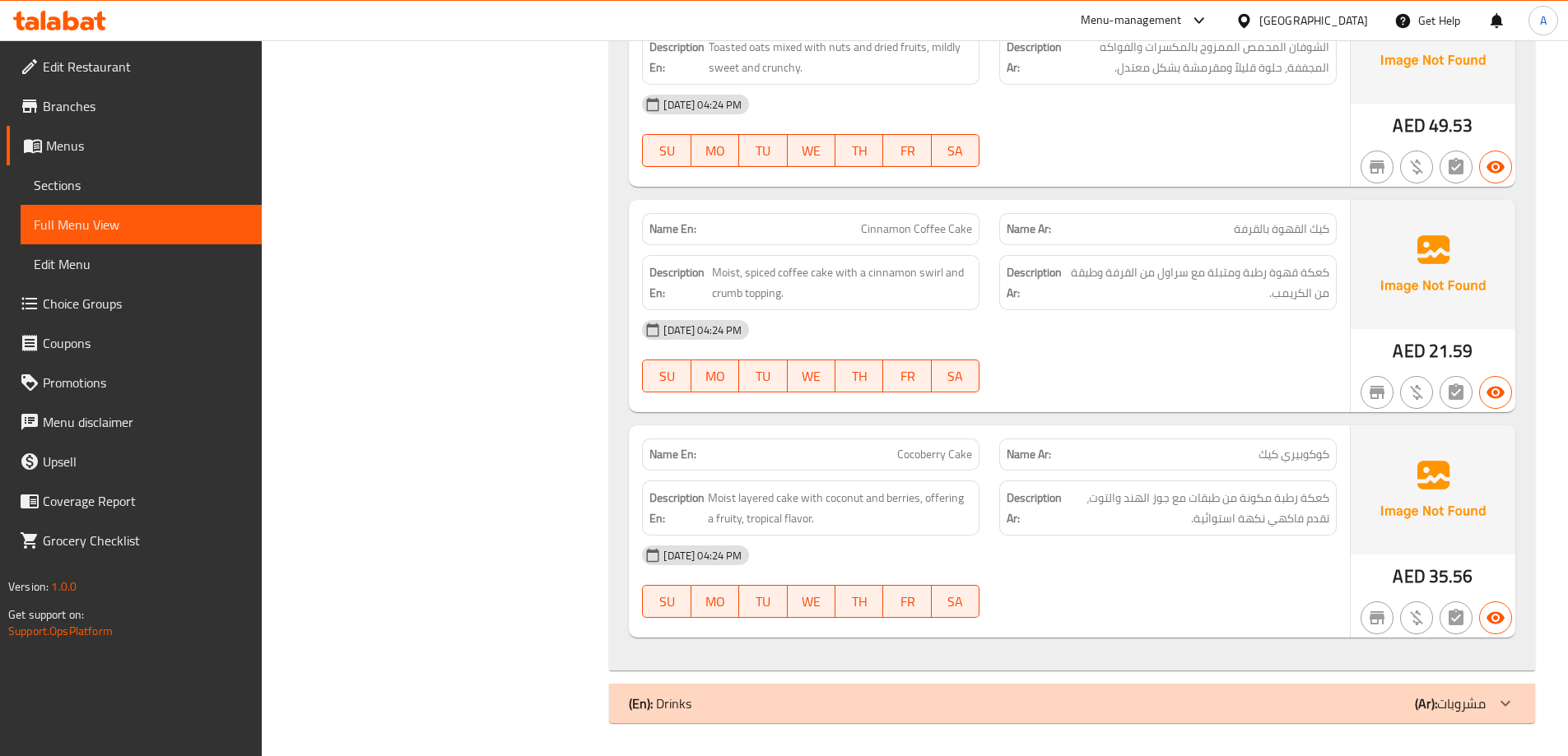
click at [85, 103] on span "Branches" at bounding box center [146, 106] width 206 height 20
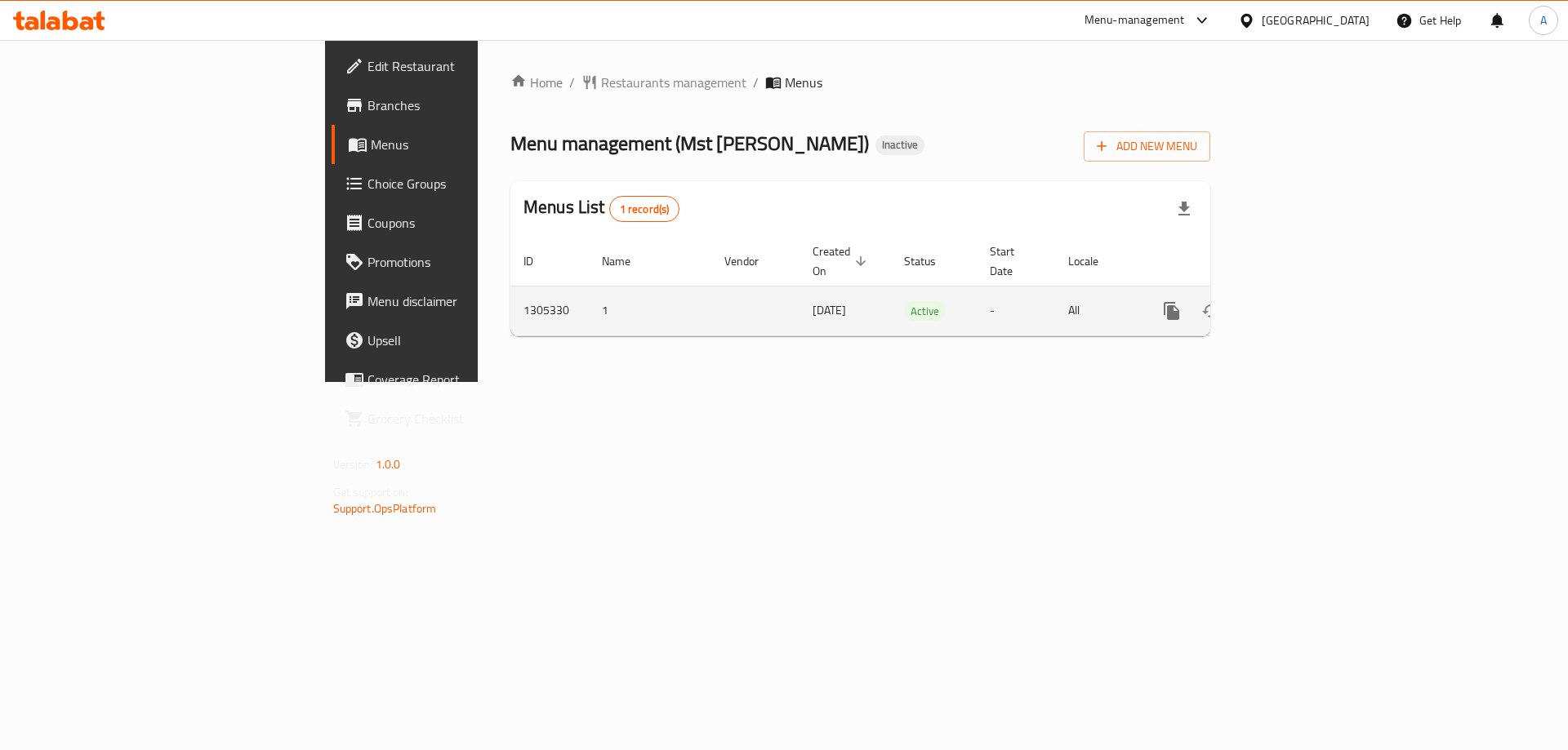
click at [1300, 301] on icon "enhanced table" at bounding box center [1290, 311] width 20 height 20
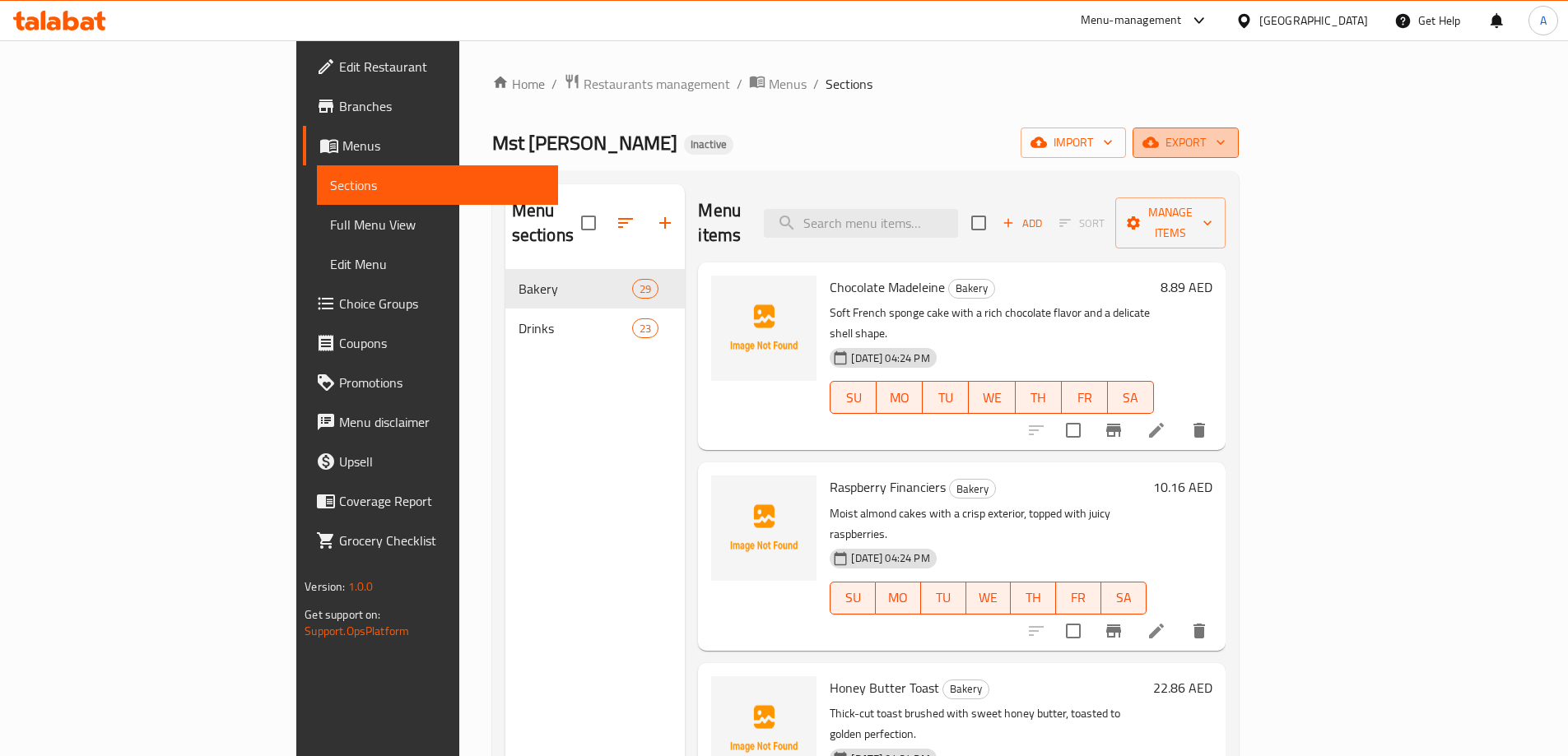
click at [1225, 134] on span "export" at bounding box center [1185, 143] width 80 height 21
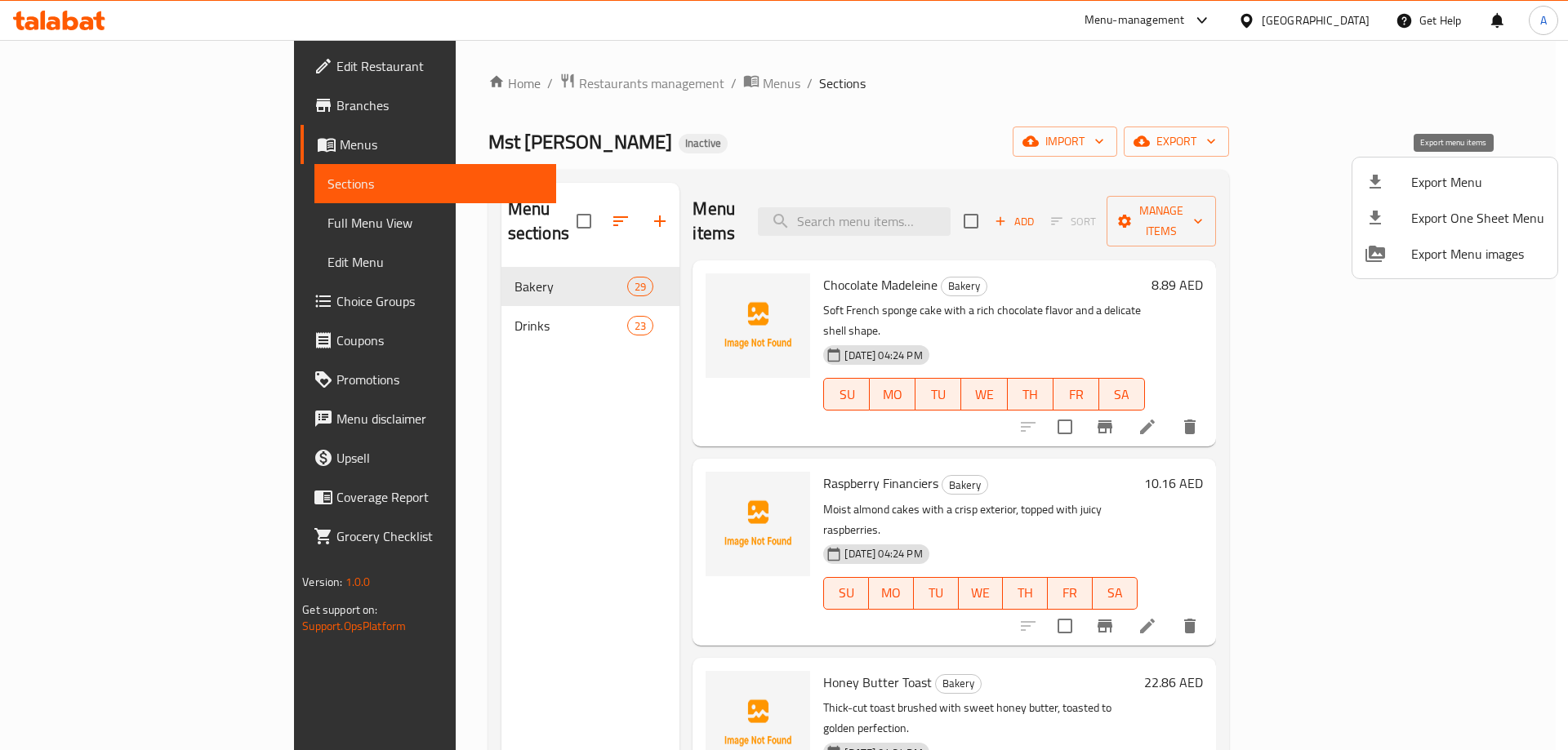
click at [1402, 180] on div at bounding box center [1388, 182] width 46 height 20
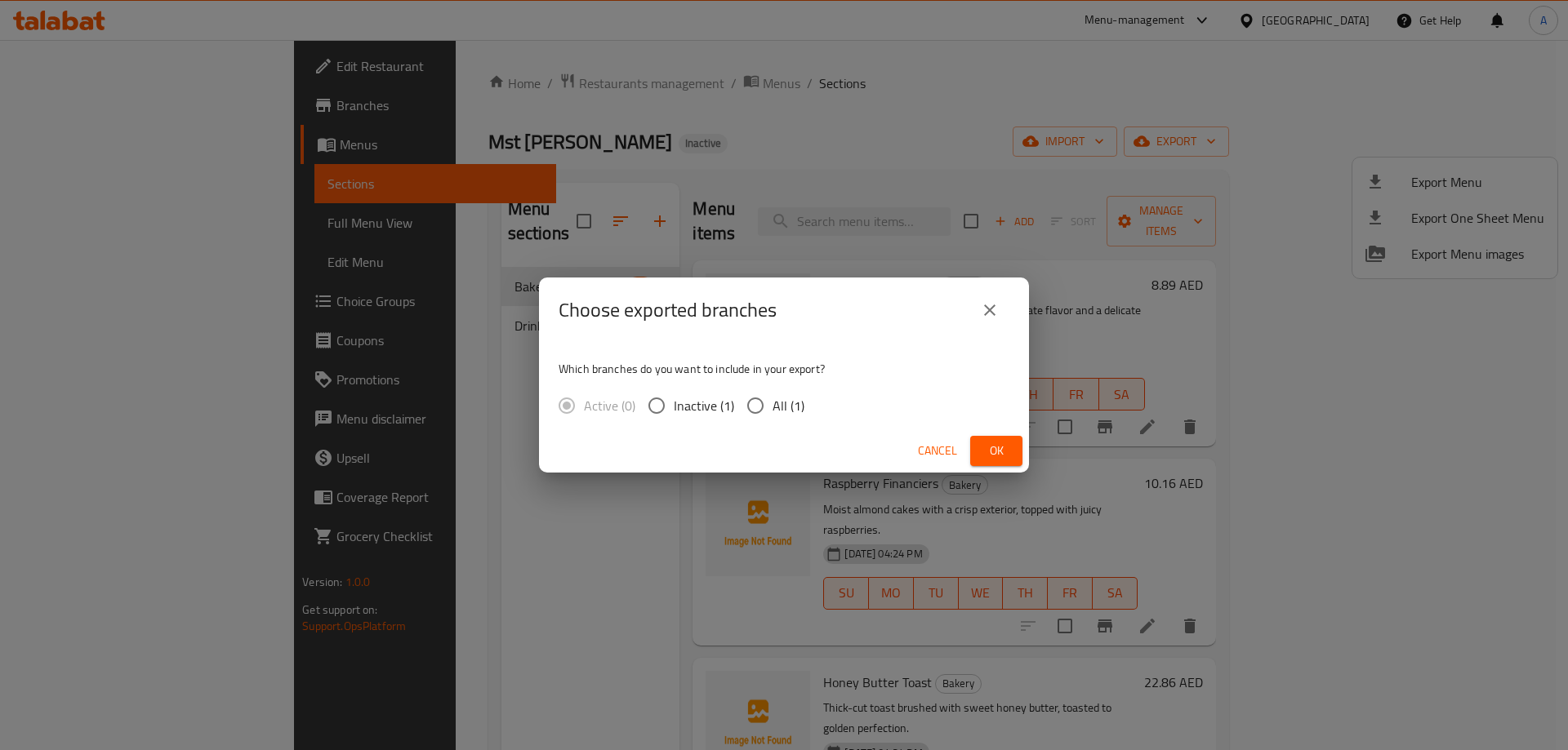
click at [757, 407] on input "All (1)" at bounding box center [755, 406] width 35 height 35
radio input "true"
click at [988, 447] on span "Ok" at bounding box center [996, 450] width 26 height 21
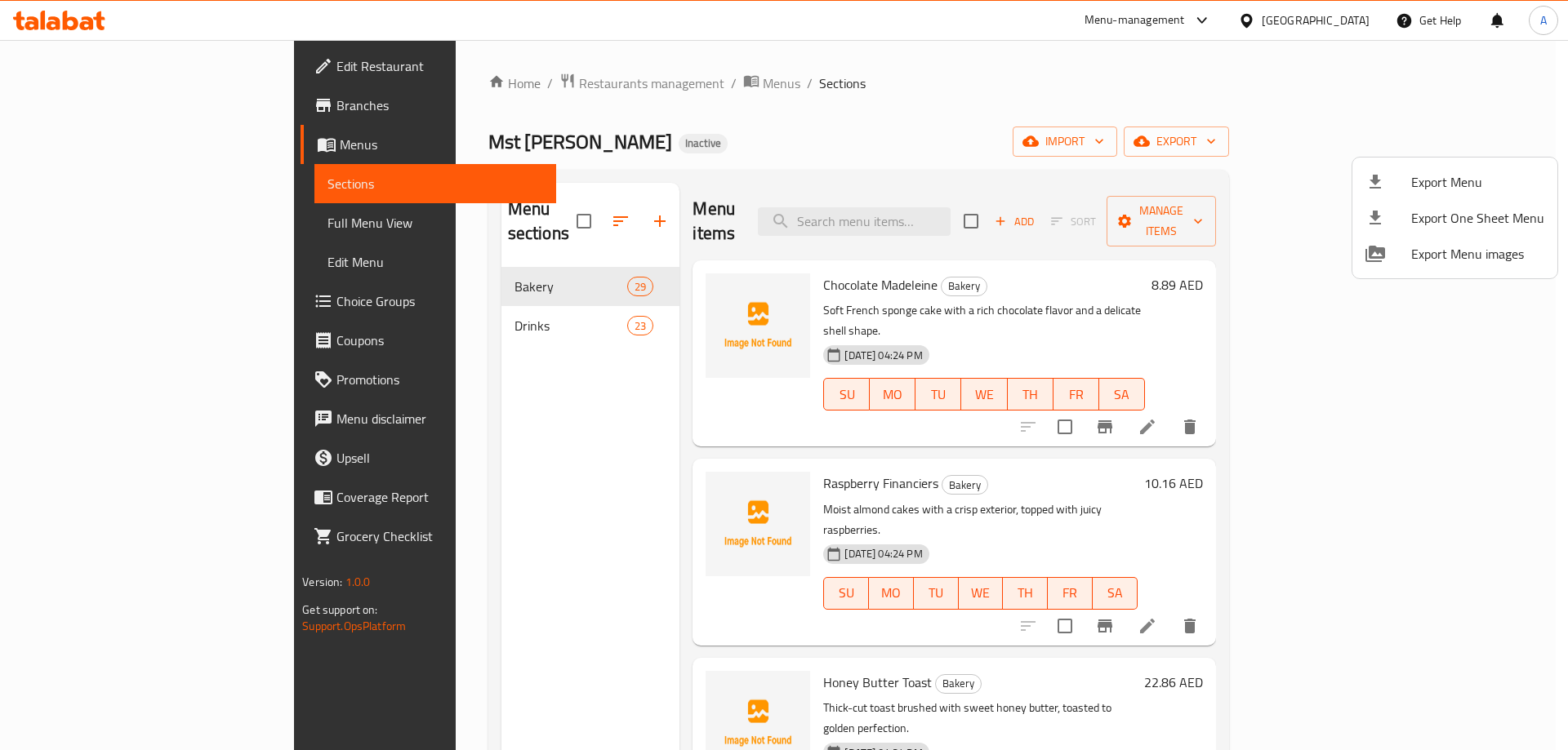
click at [144, 60] on div at bounding box center [784, 375] width 1568 height 750
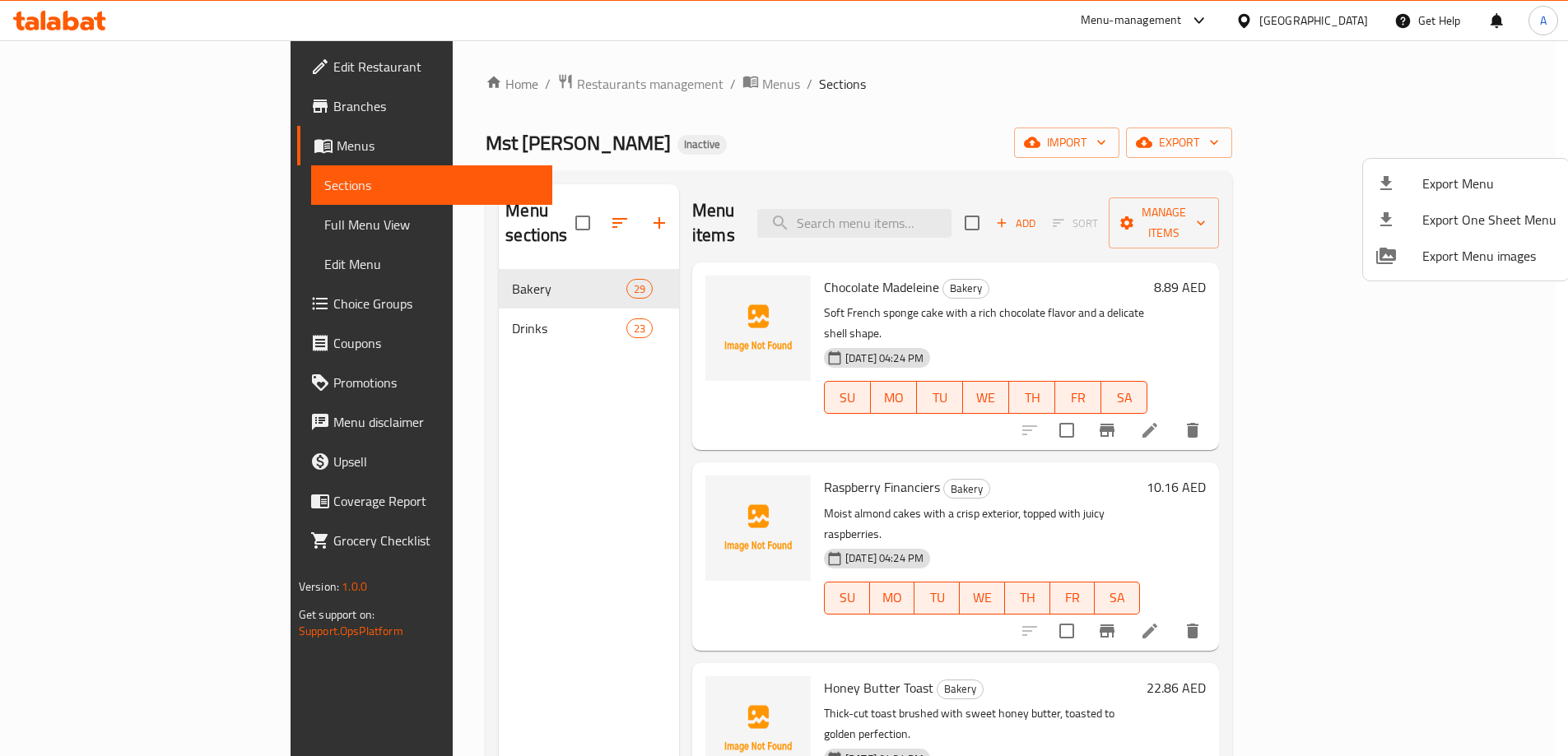
click at [334, 61] on span "Edit Restaurant" at bounding box center [437, 66] width 206 height 20
